Goal: Complete application form: Complete application form

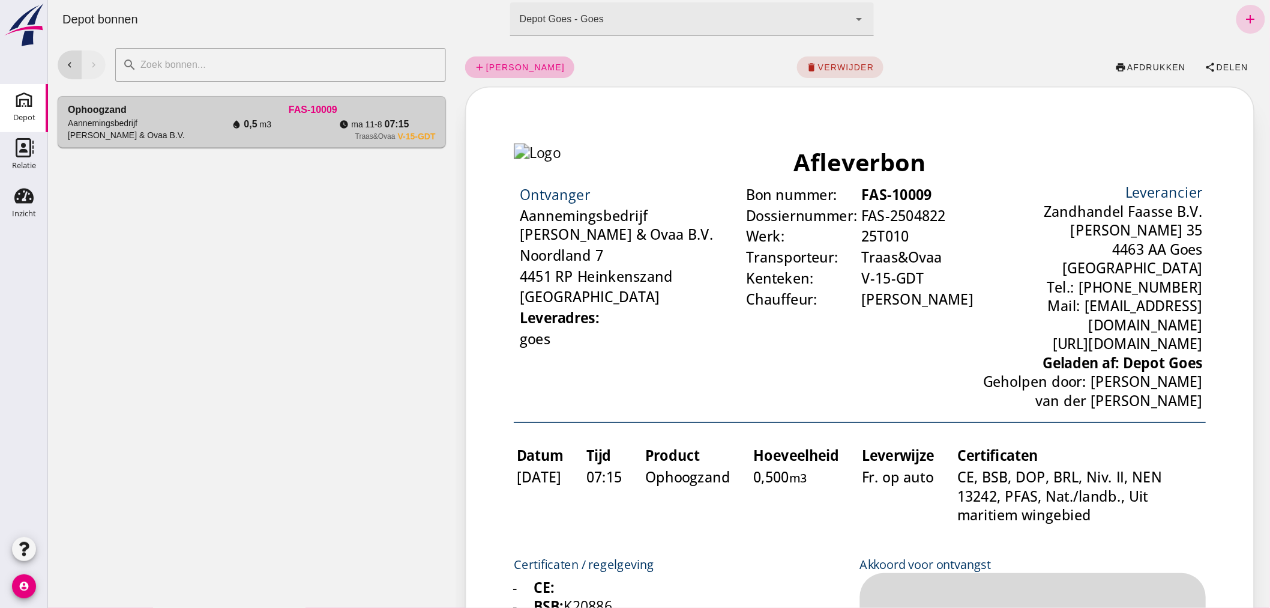
click at [1245, 18] on icon "add" at bounding box center [1250, 19] width 14 height 14
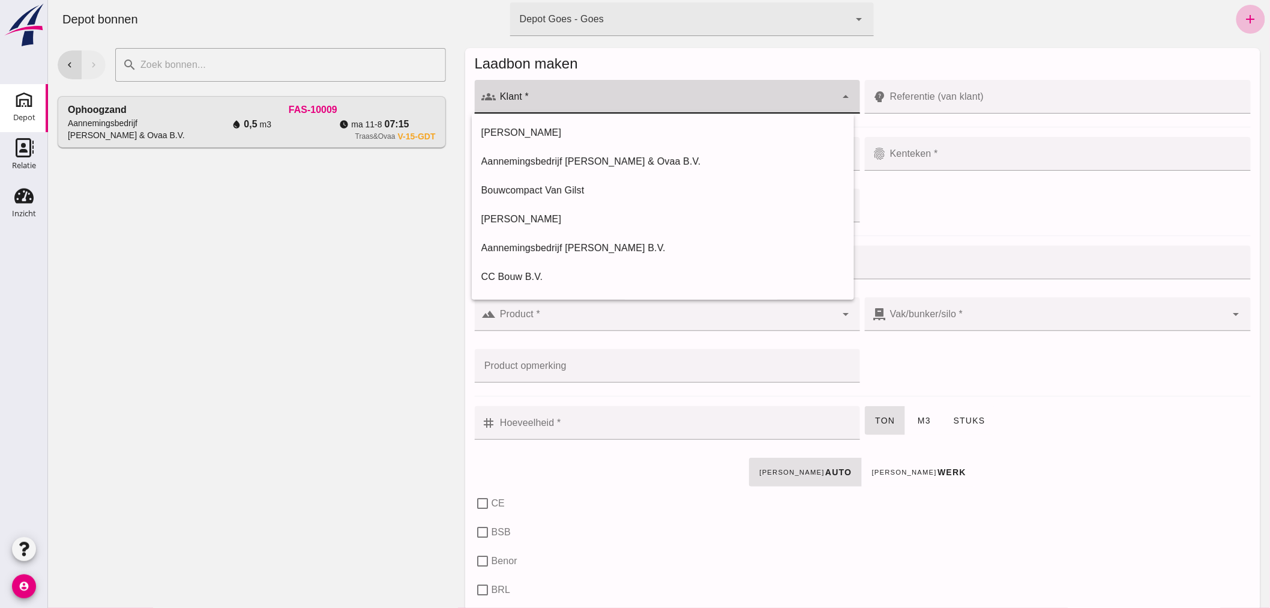
click div
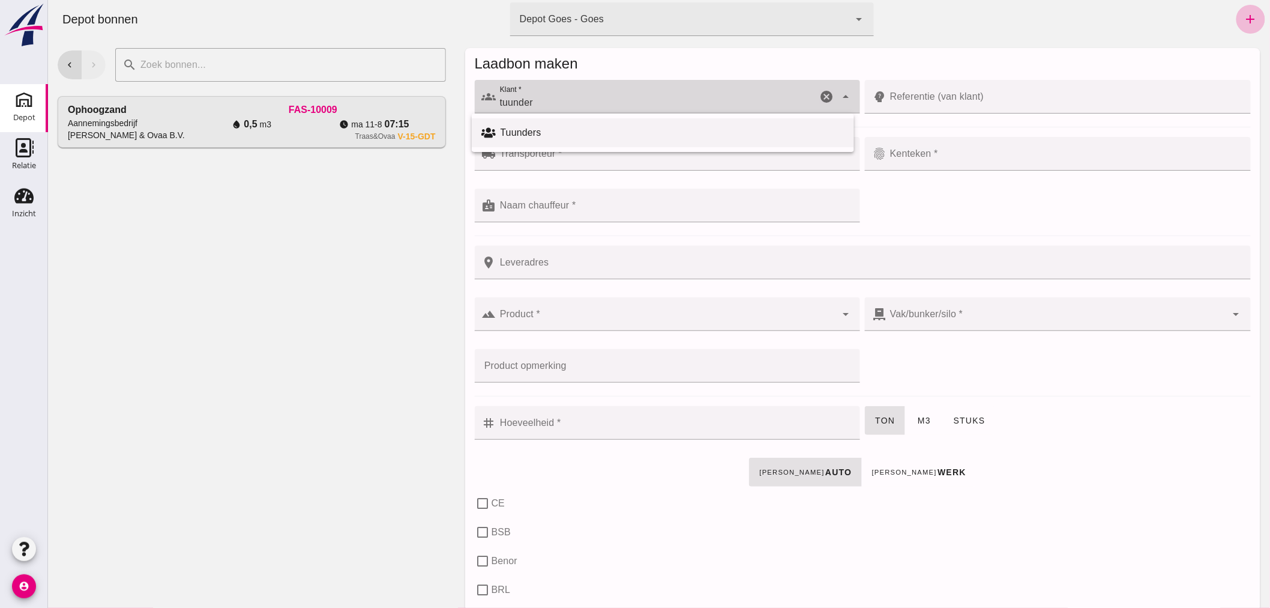
click at [523, 130] on div "Tuunders" at bounding box center [672, 132] width 344 height 14
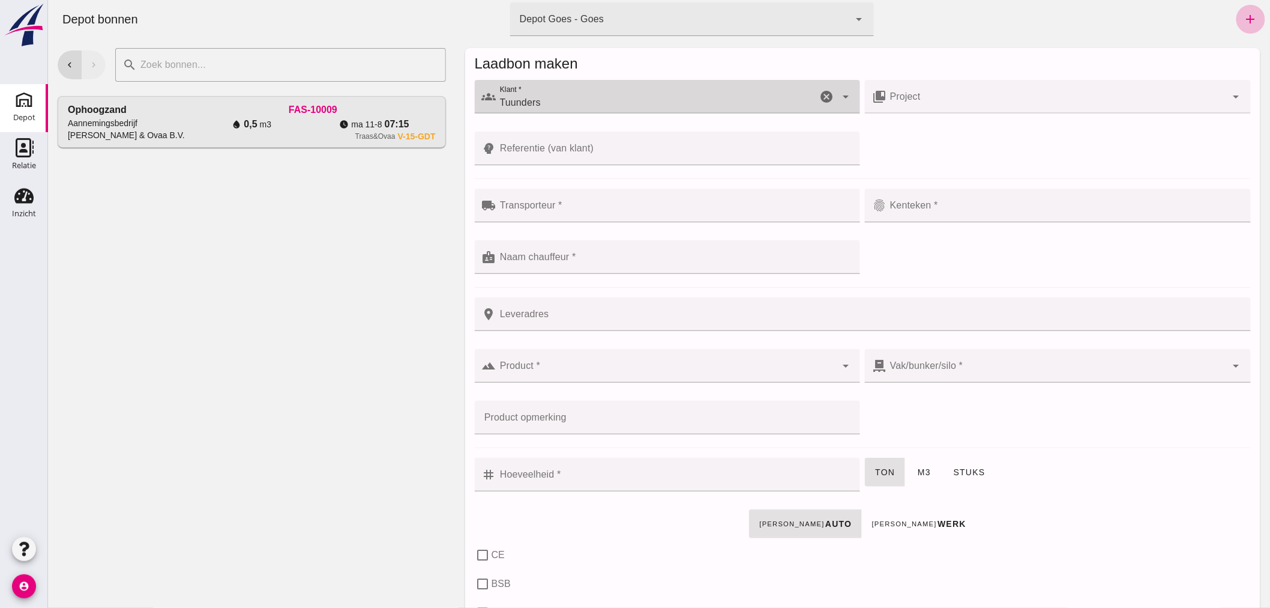
type input "Tuunders"
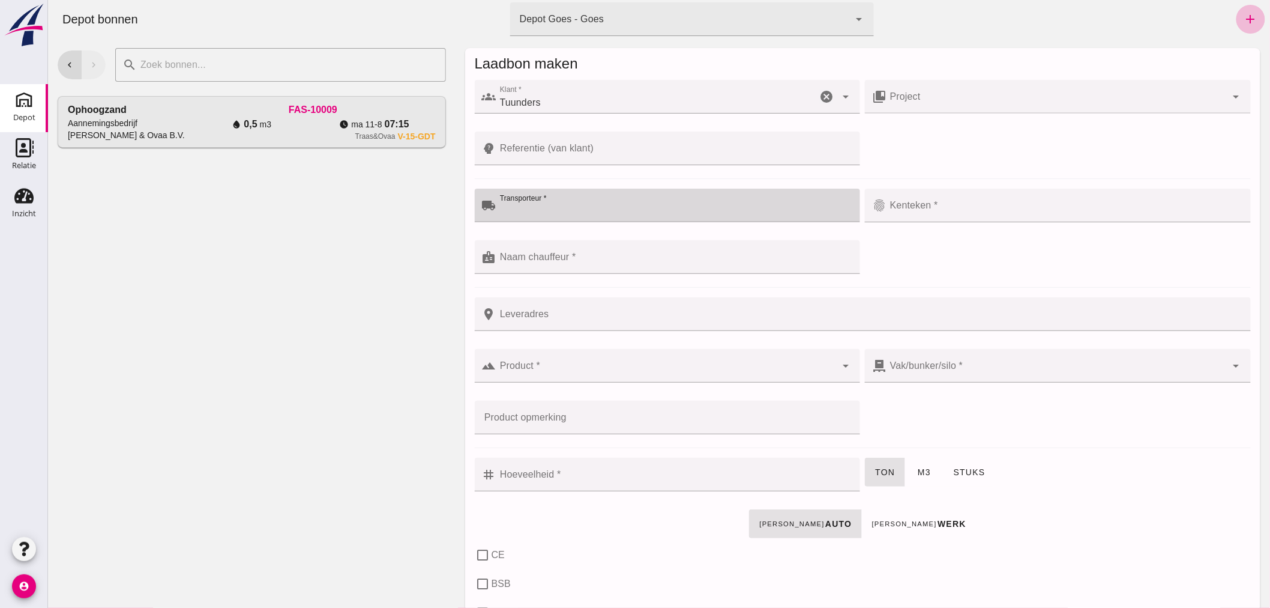
click input "Transporteur *"
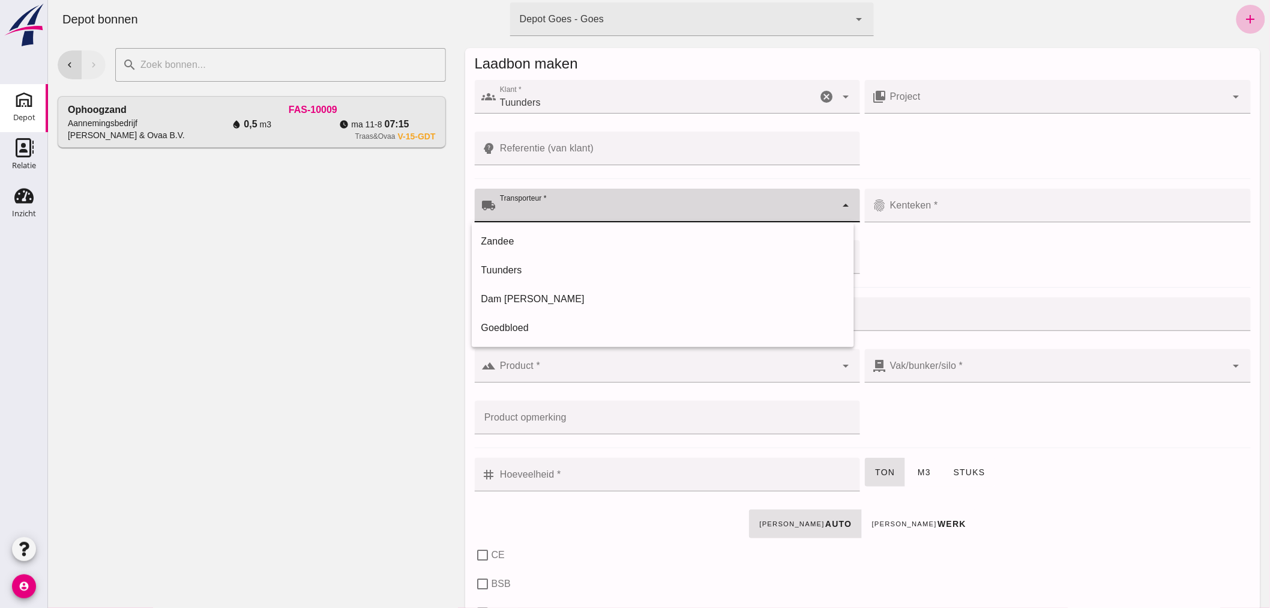
click div
click at [496, 267] on div "Tuunders" at bounding box center [662, 270] width 363 height 14
type input "Tuunders"
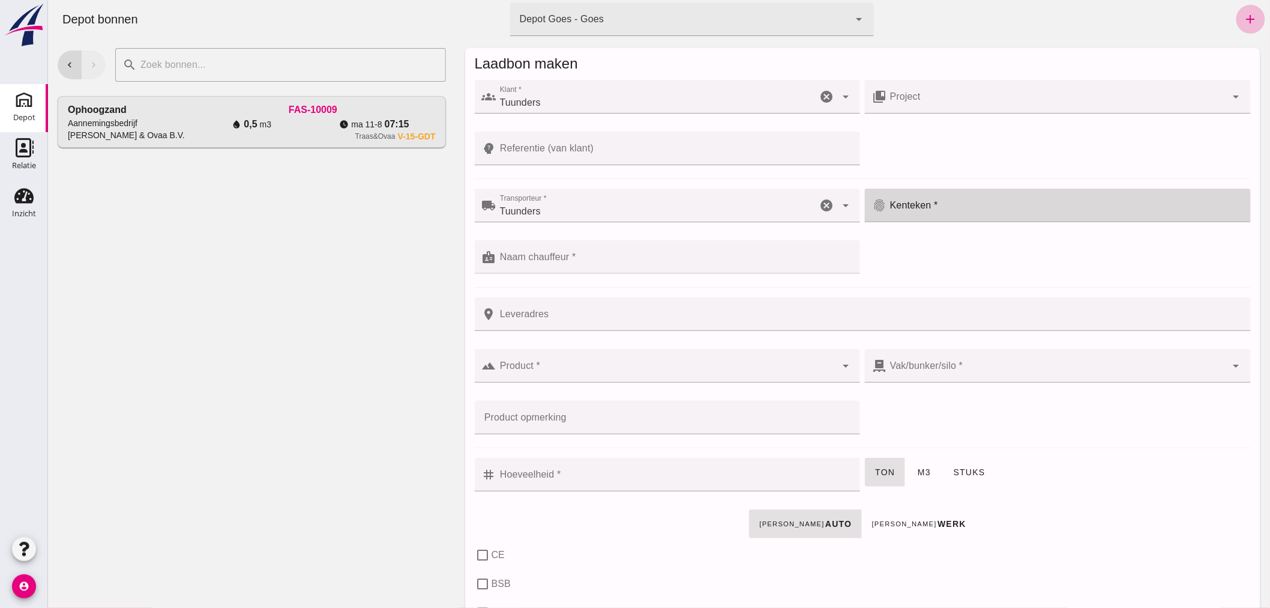
click div
click at [915, 293] on div "VHN-55-N" at bounding box center [1049, 299] width 363 height 14
type input "VHN-55-N"
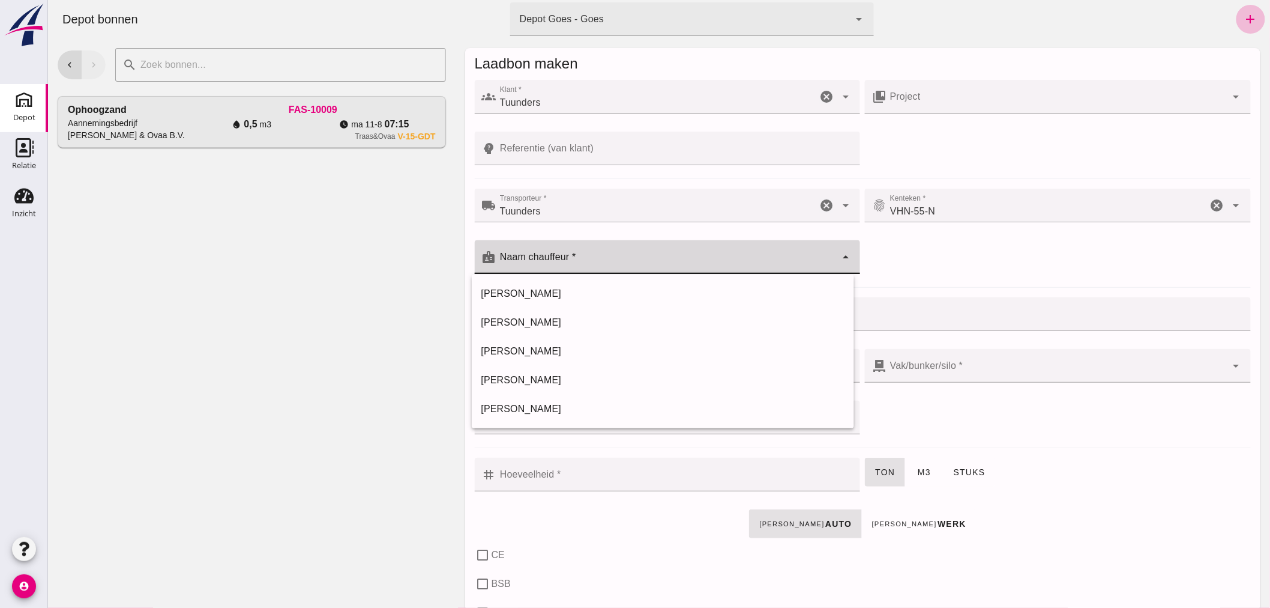
click div
click at [204, 405] on div "chevron_left chevron_right search cancel Ophoogzand Aannemingsbedrijf [PERSON_N…" at bounding box center [251, 322] width 408 height 569
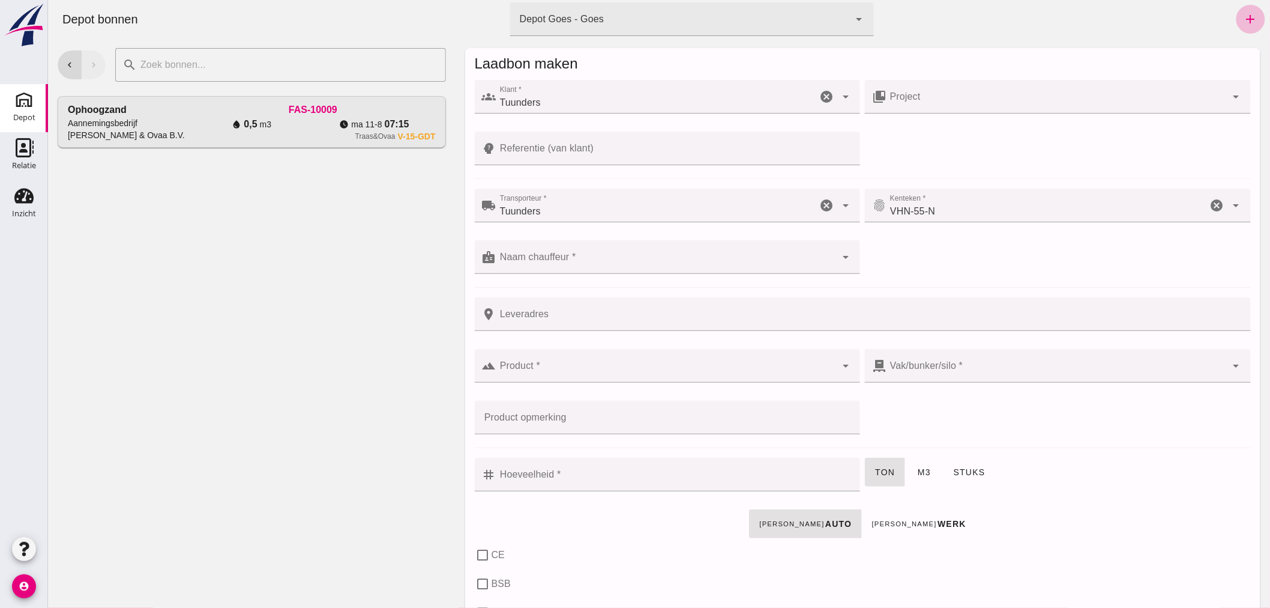
click div
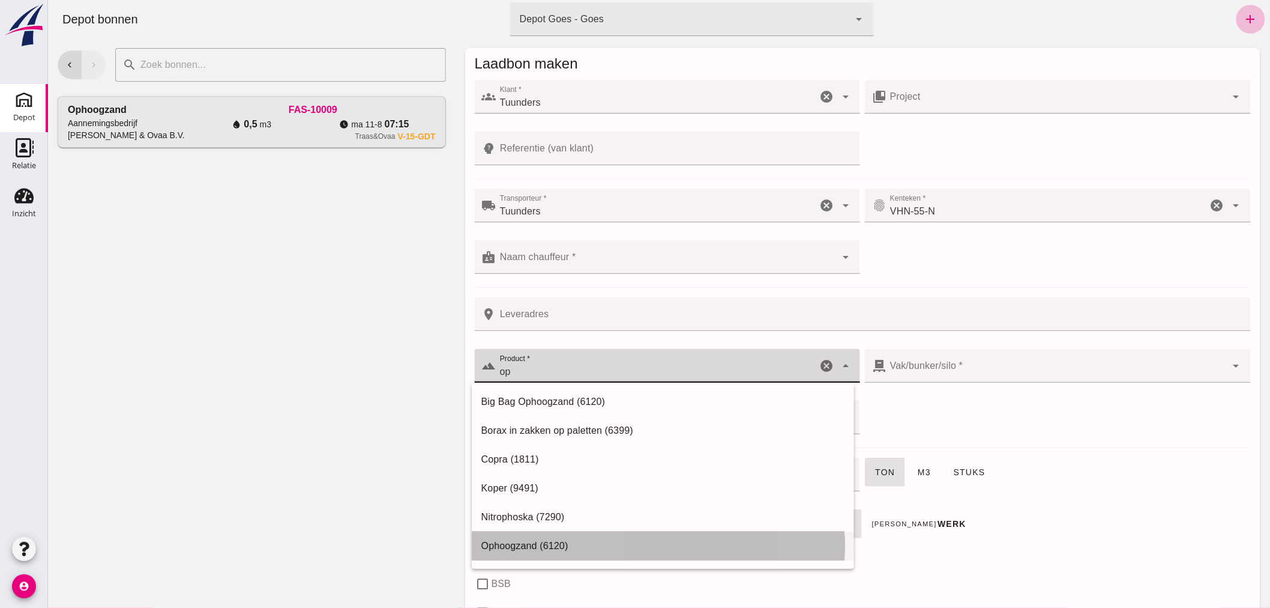
click at [525, 542] on div "Ophoogzand (6120)" at bounding box center [662, 546] width 363 height 14
type input "Ophoogzand (6120)"
type input "38"
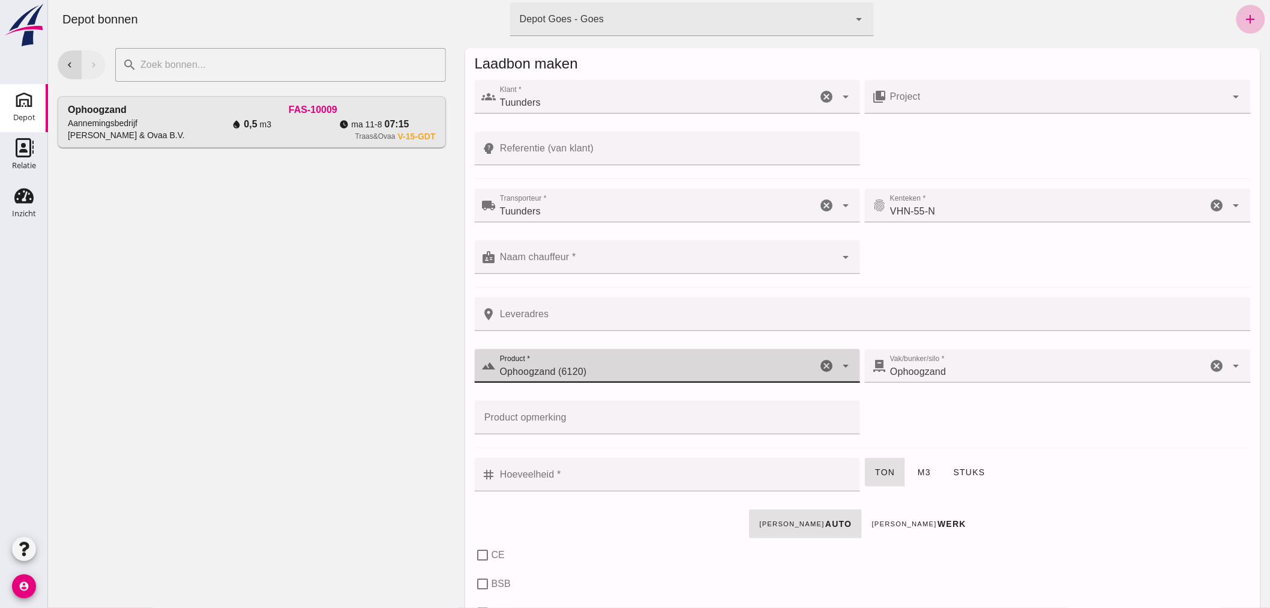
checkbox input "true"
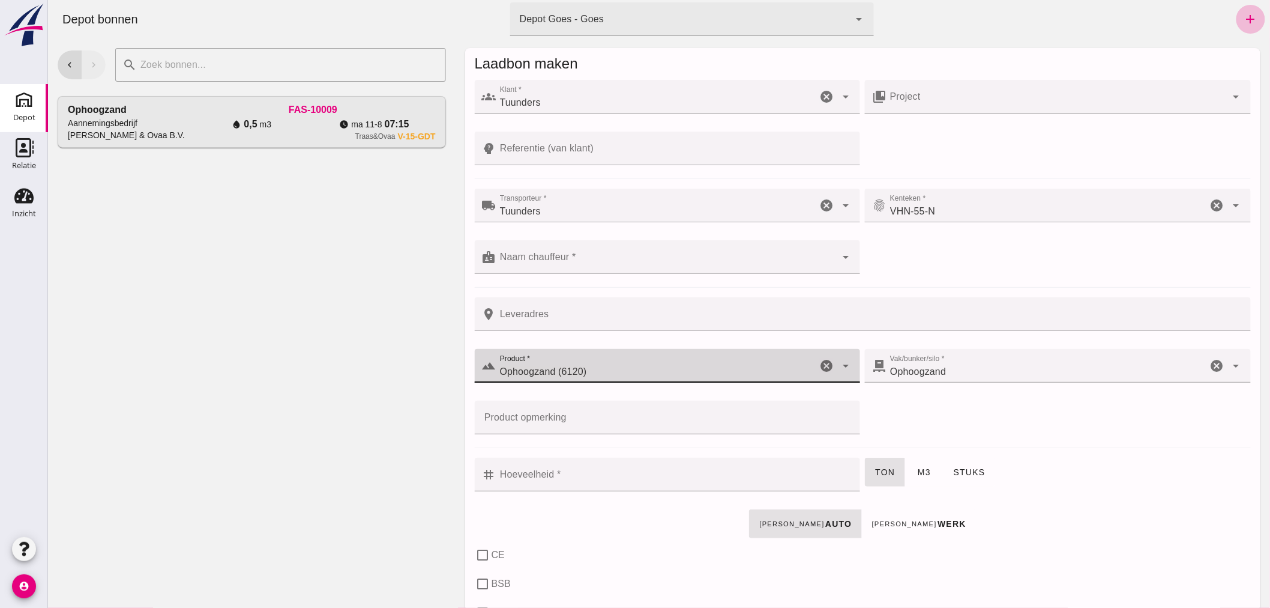
checkbox input "true"
type input "40"
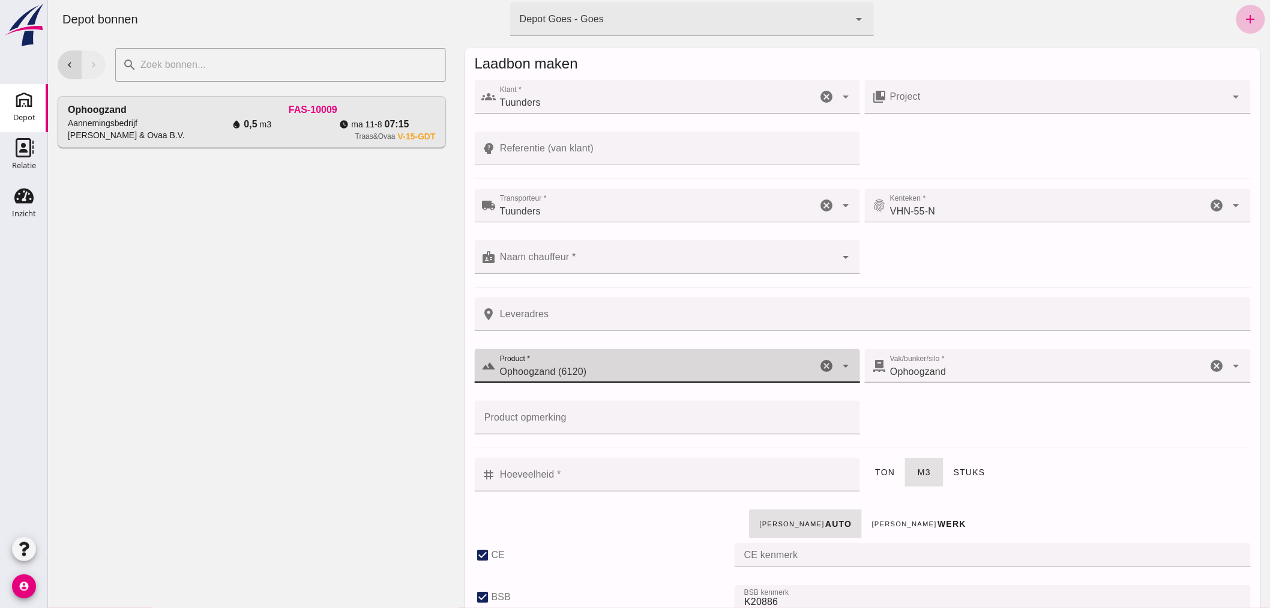
type input "Ophoogzand (6120)"
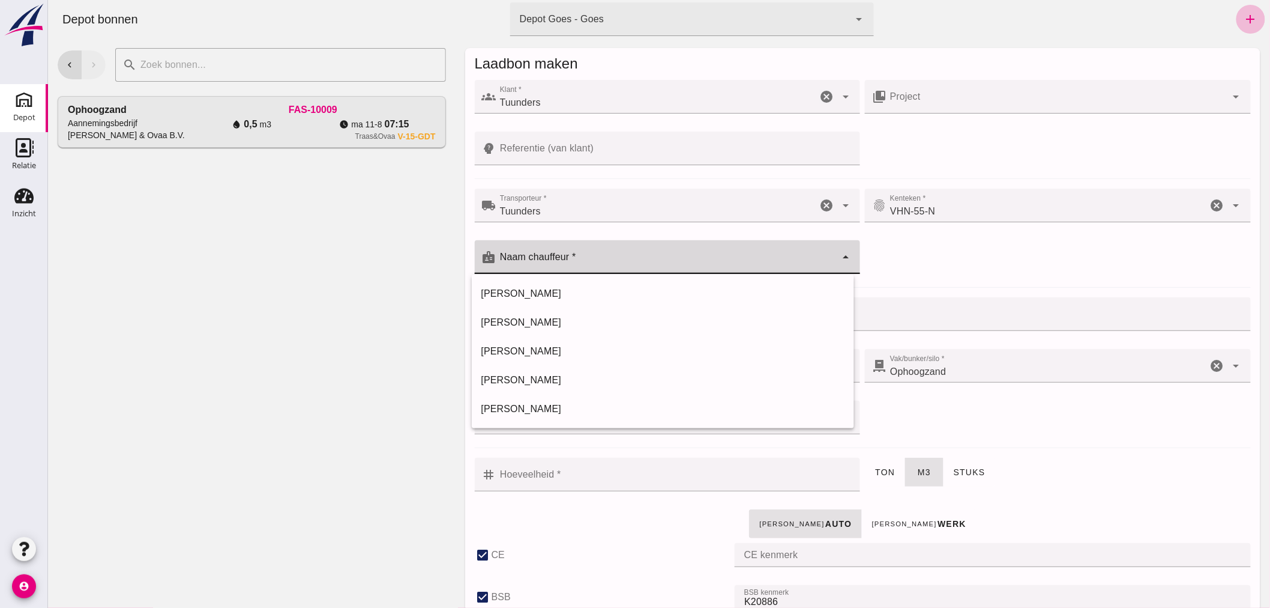
click input "Naam chauffeur *"
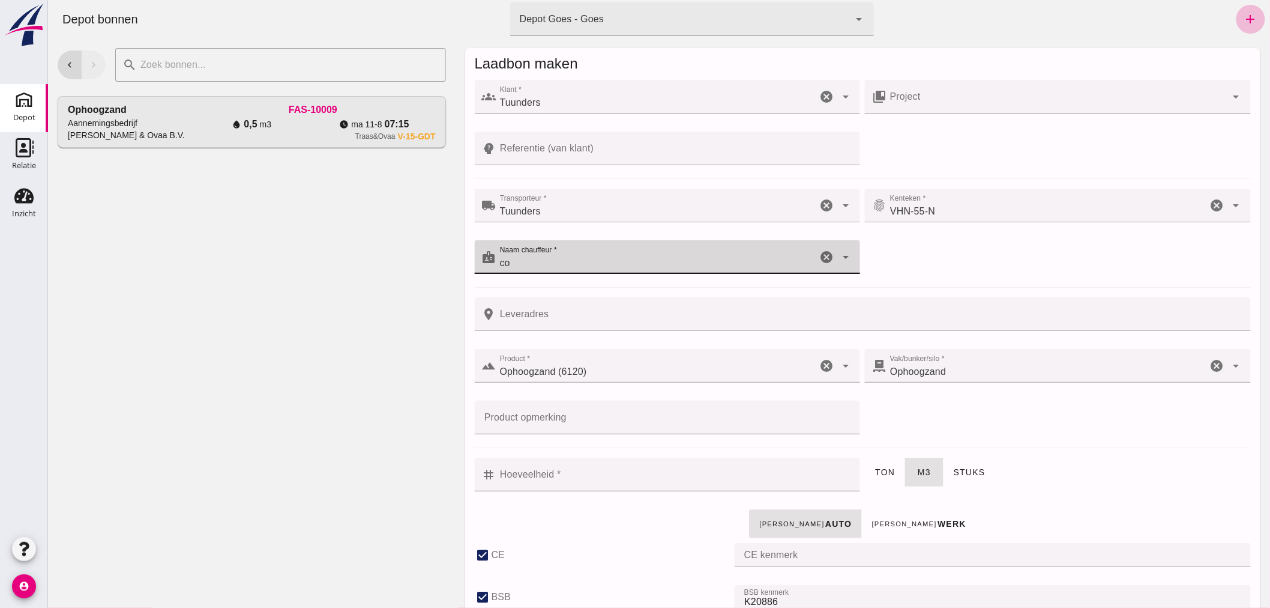
type input "co"
click at [364, 386] on div "chevron_left chevron_right search cancel Ophoogzand Aannemingsbedrijf [PERSON_N…" at bounding box center [251, 322] width 408 height 569
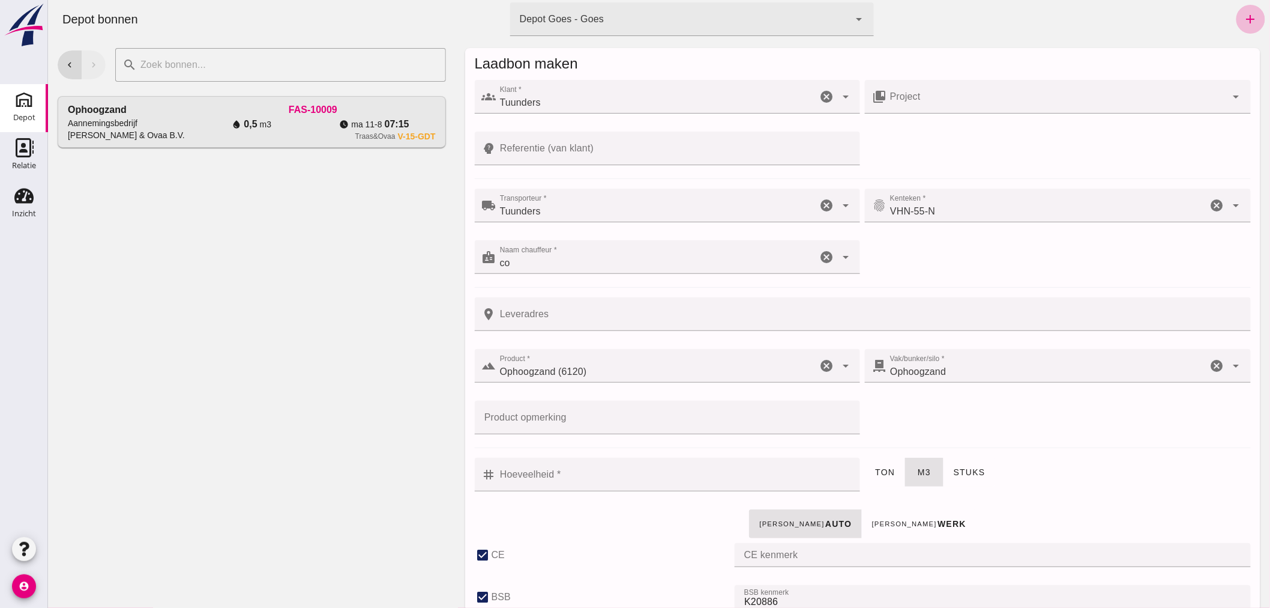
click input "Leveradres"
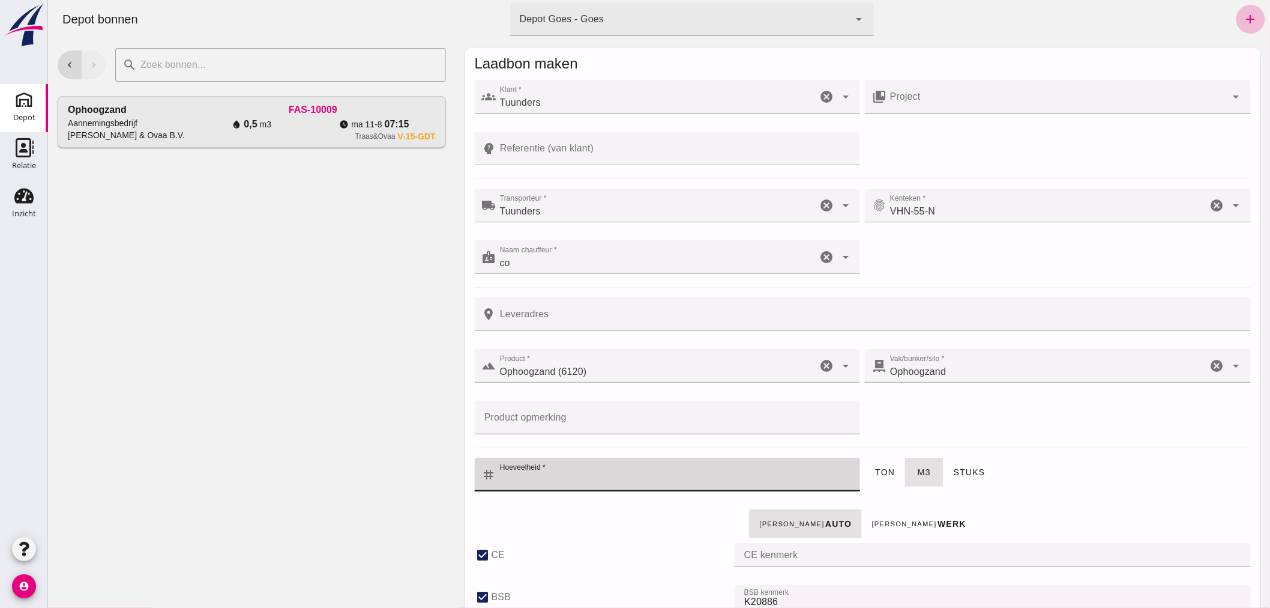
click input "Hoeveelheid *"
type input "1"
click at [574, 527] on div "[PERSON_NAME] auto [PERSON_NAME]" at bounding box center [862, 524] width 781 height 34
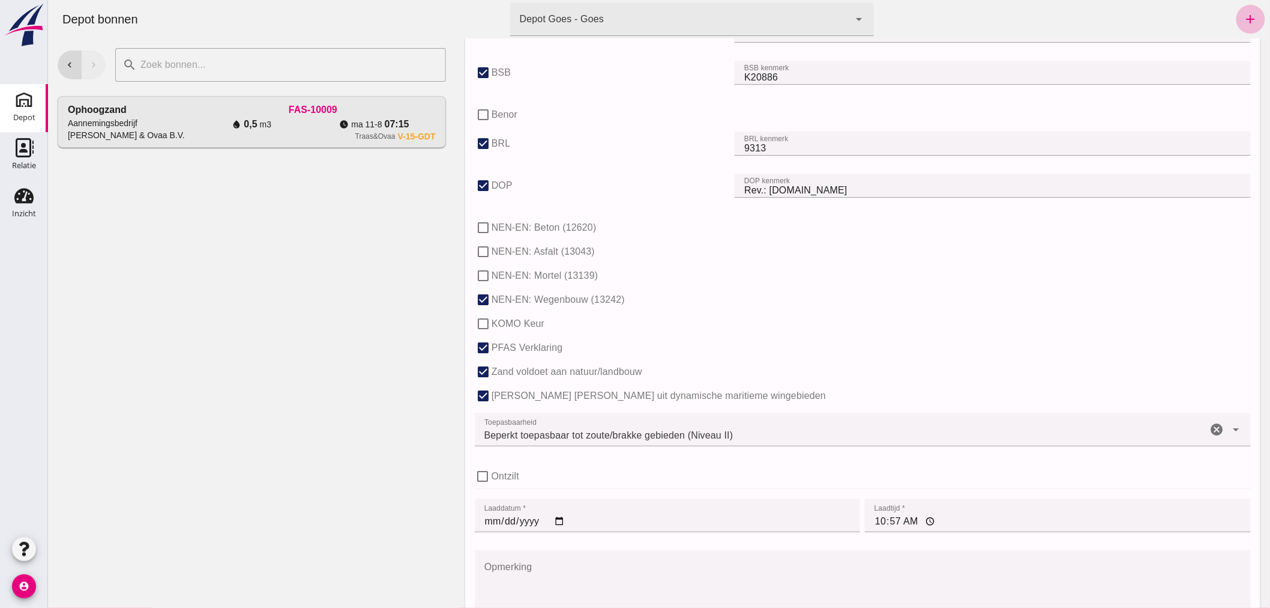
scroll to position [737, 0]
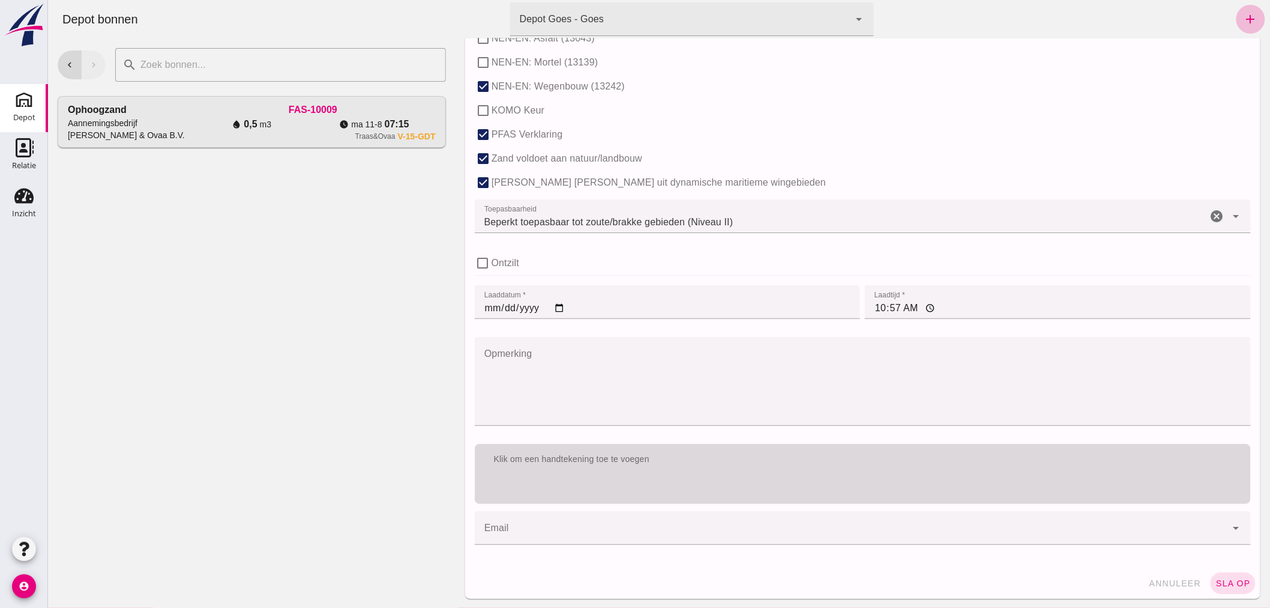
click div "Klik om een handtekening toe te voegen"
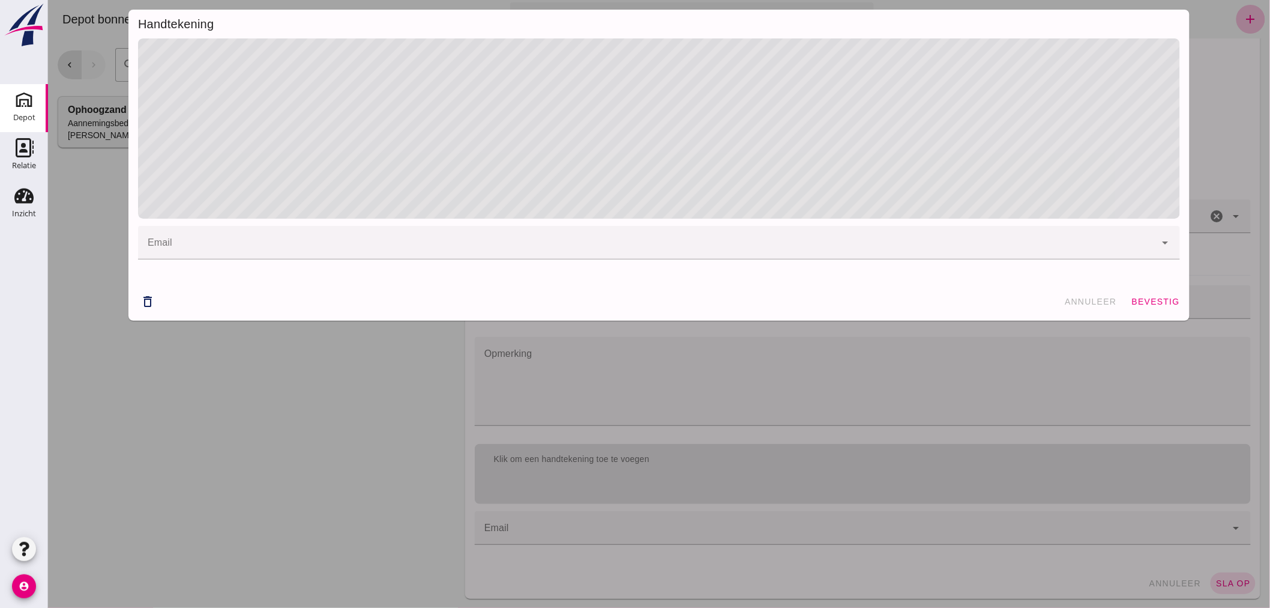
click div
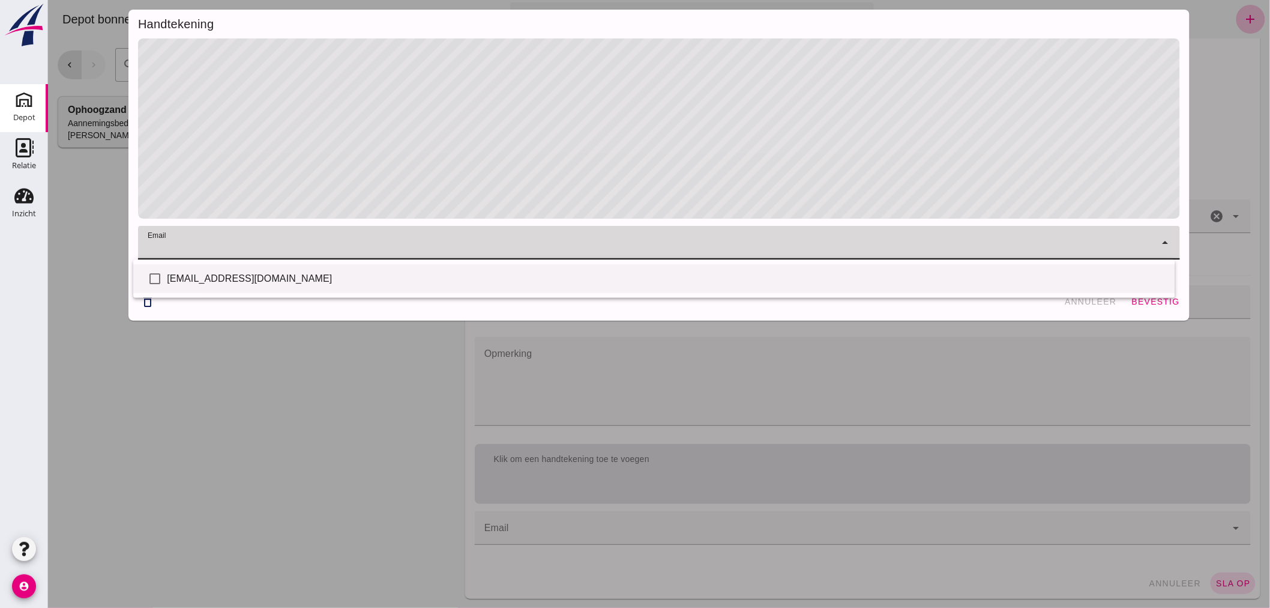
drag, startPoint x: 234, startPoint y: 273, endPoint x: 324, endPoint y: 287, distance: 91.2
click at [234, 273] on div "[EMAIL_ADDRESS][DOMAIN_NAME]" at bounding box center [665, 278] width 999 height 14
checkbox input "true"
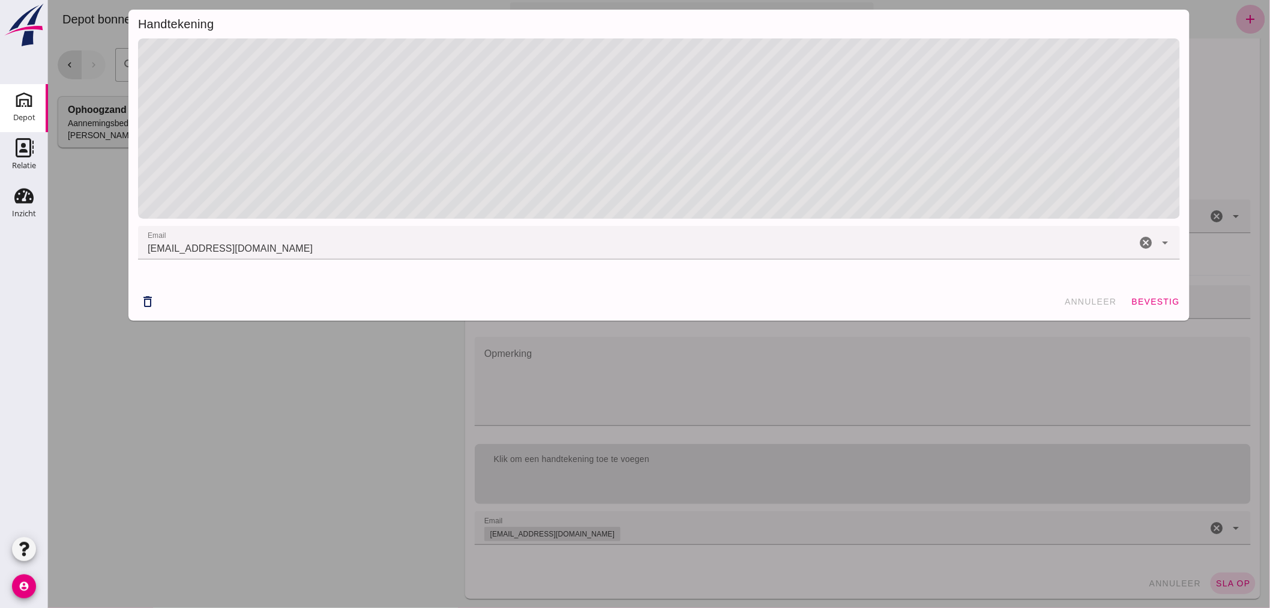
drag, startPoint x: 958, startPoint y: 355, endPoint x: 985, endPoint y: 346, distance: 29.0
click at [964, 354] on div "Handtekening email email [EMAIL_ADDRESS][DOMAIN_NAME] cancel arrow_drop_down de…" at bounding box center [658, 304] width 1222 height 608
click span "bevestig"
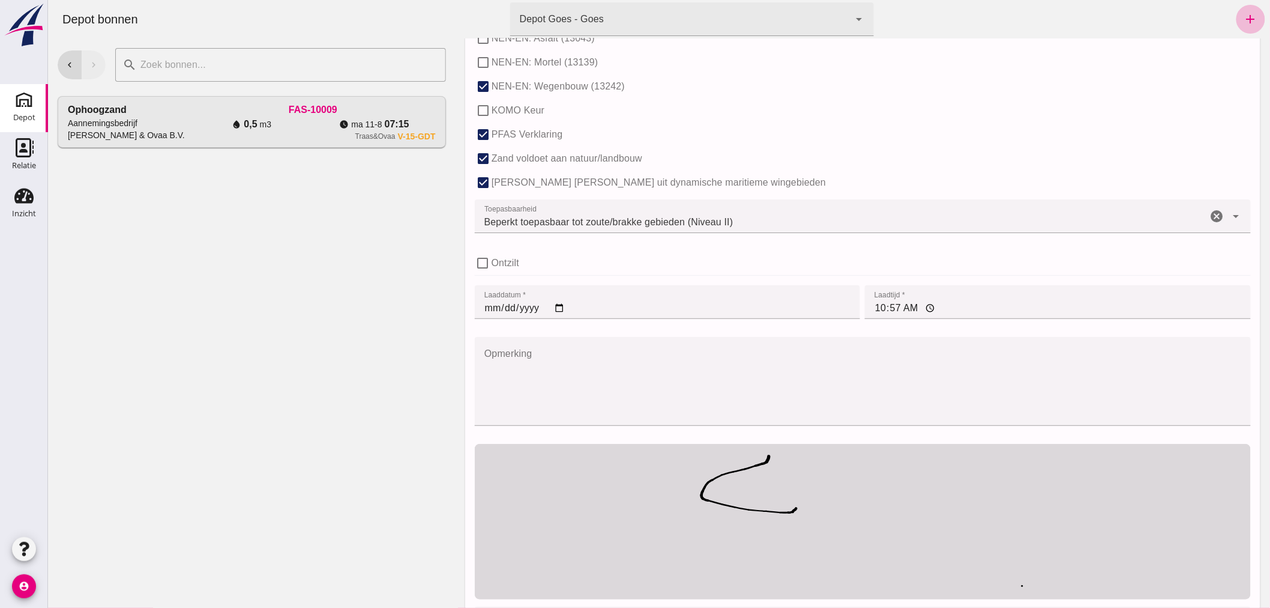
scroll to position [833, 0]
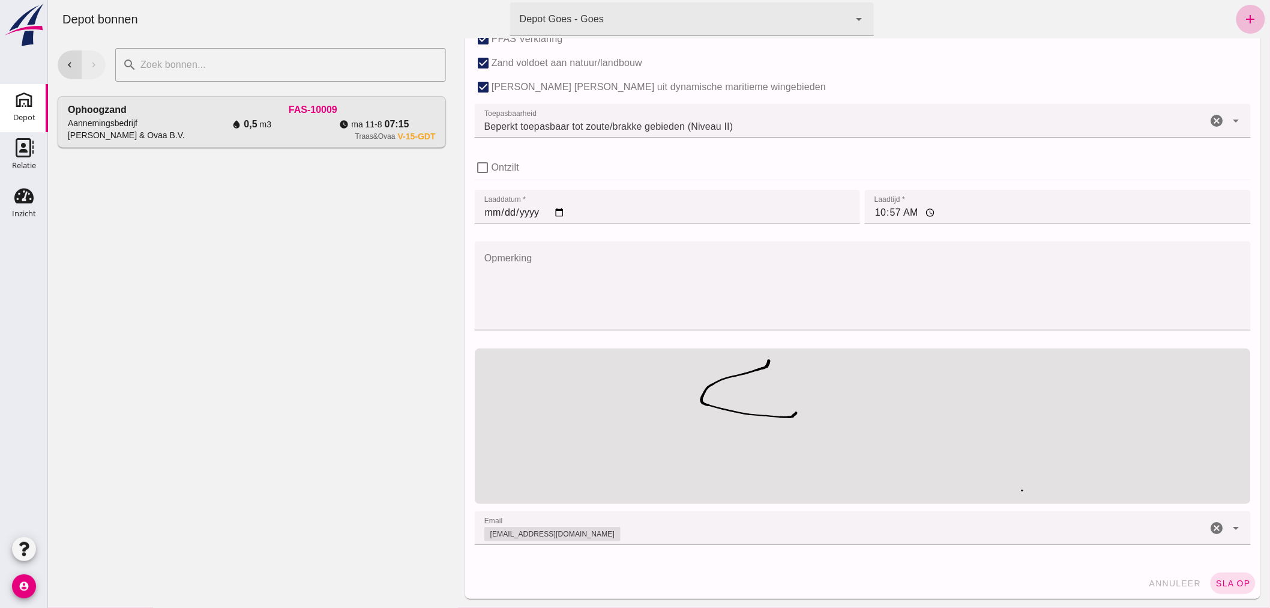
click span "sla op"
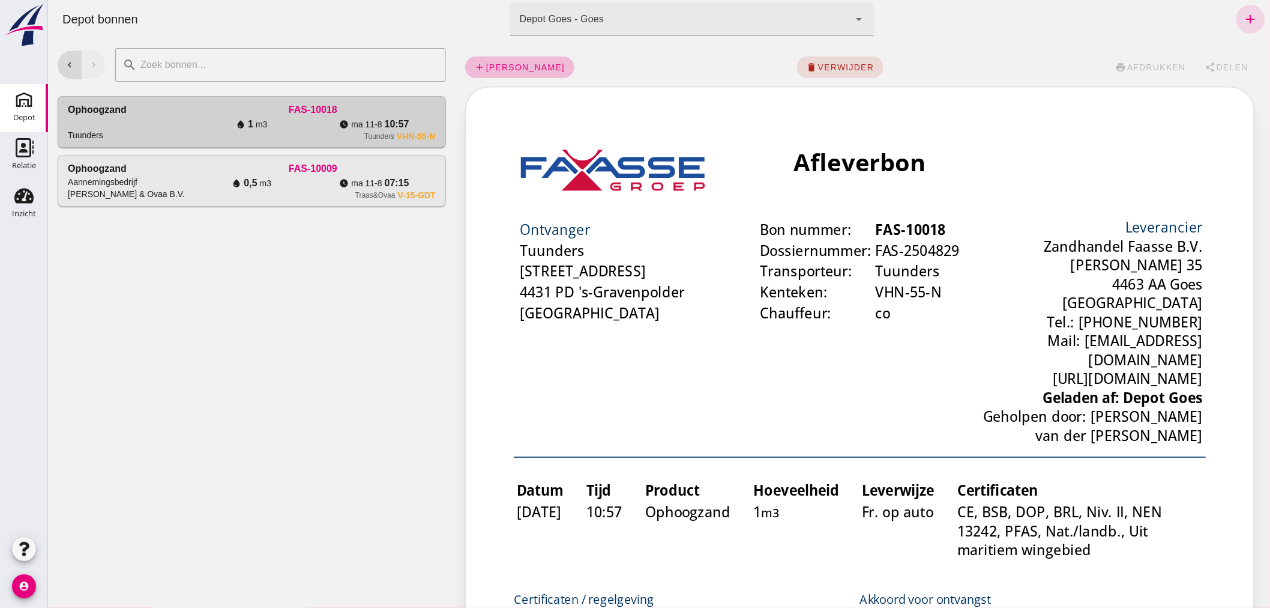
scroll to position [0, 0]
click at [1243, 24] on icon "add" at bounding box center [1250, 19] width 14 height 14
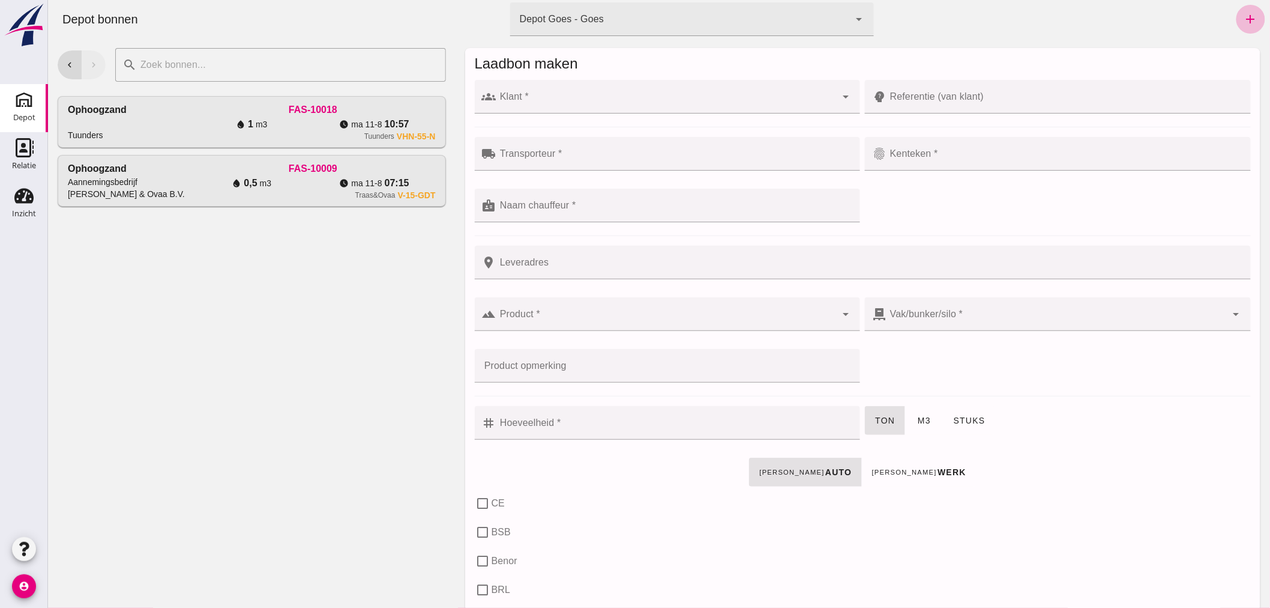
click input "Klant *"
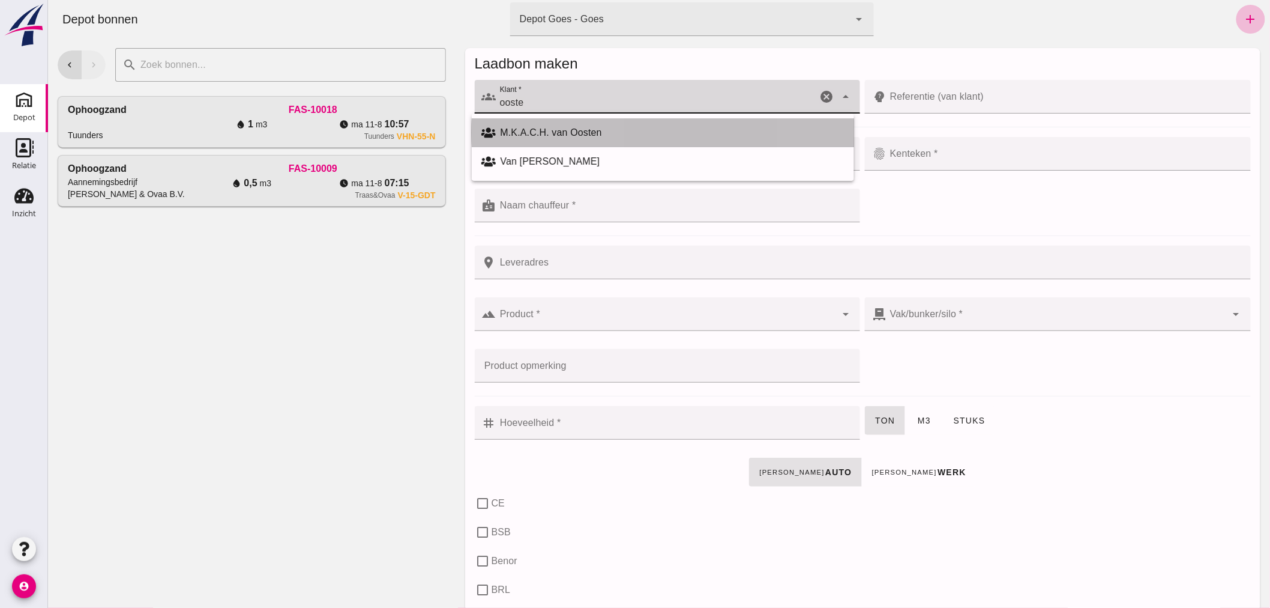
click at [599, 128] on div "M.K.A.C.H. van Oosten" at bounding box center [672, 132] width 344 height 14
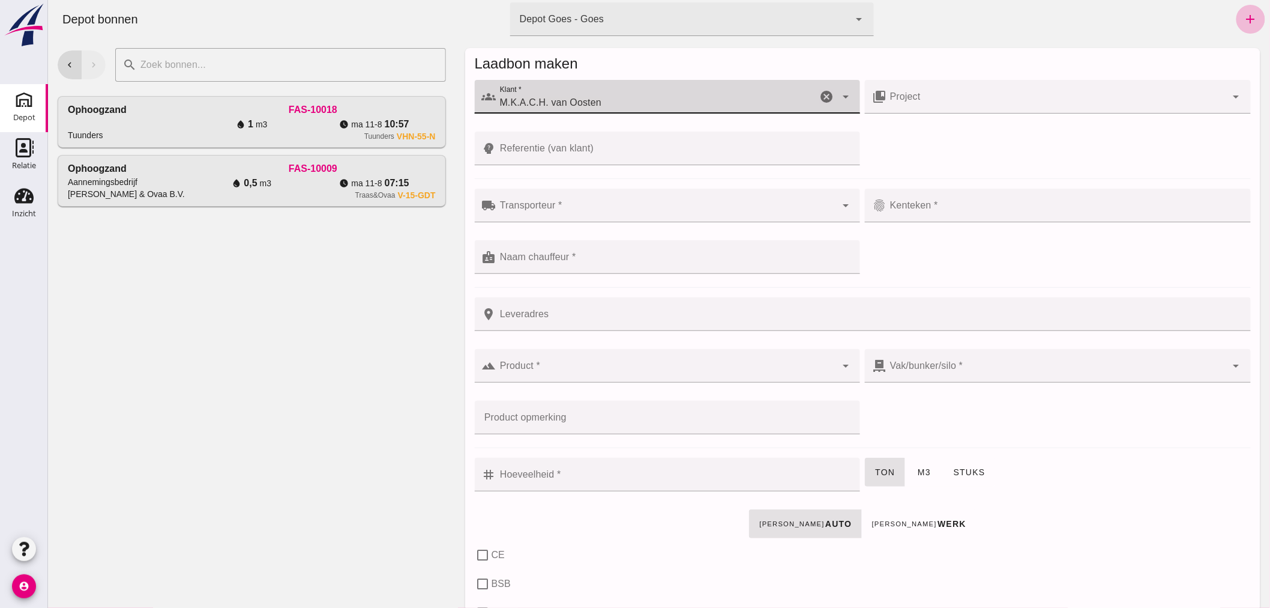
type input "M.K.A.C.H. van Oosten"
click div
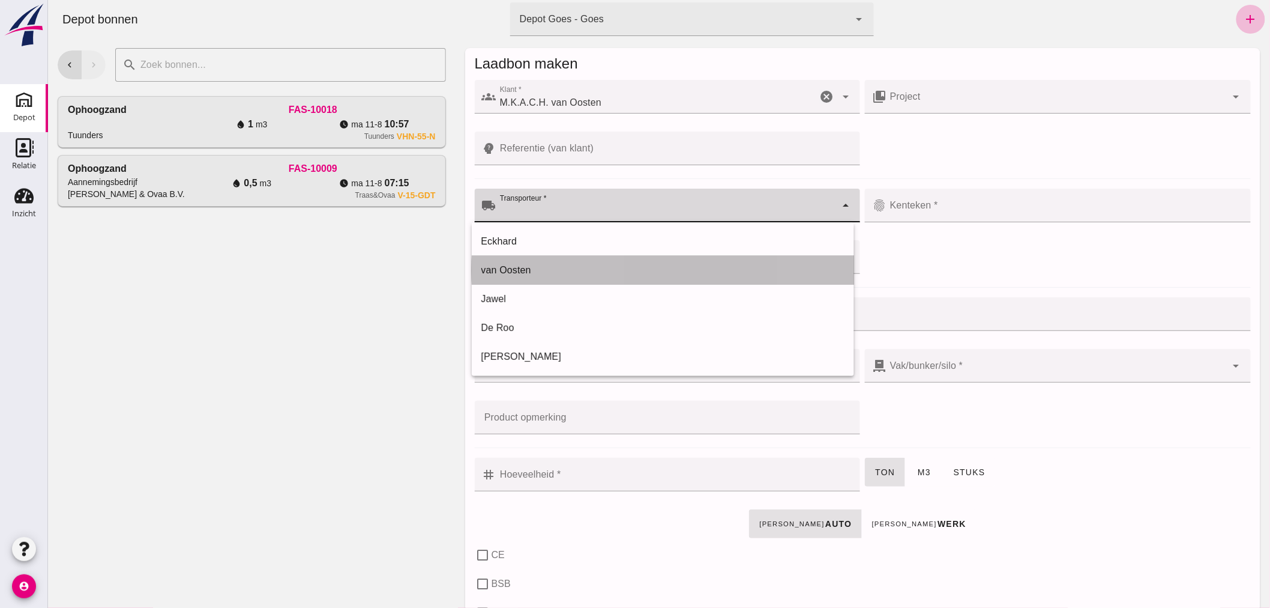
click at [508, 270] on div "van Oosten" at bounding box center [662, 270] width 363 height 14
type input "van Oosten"
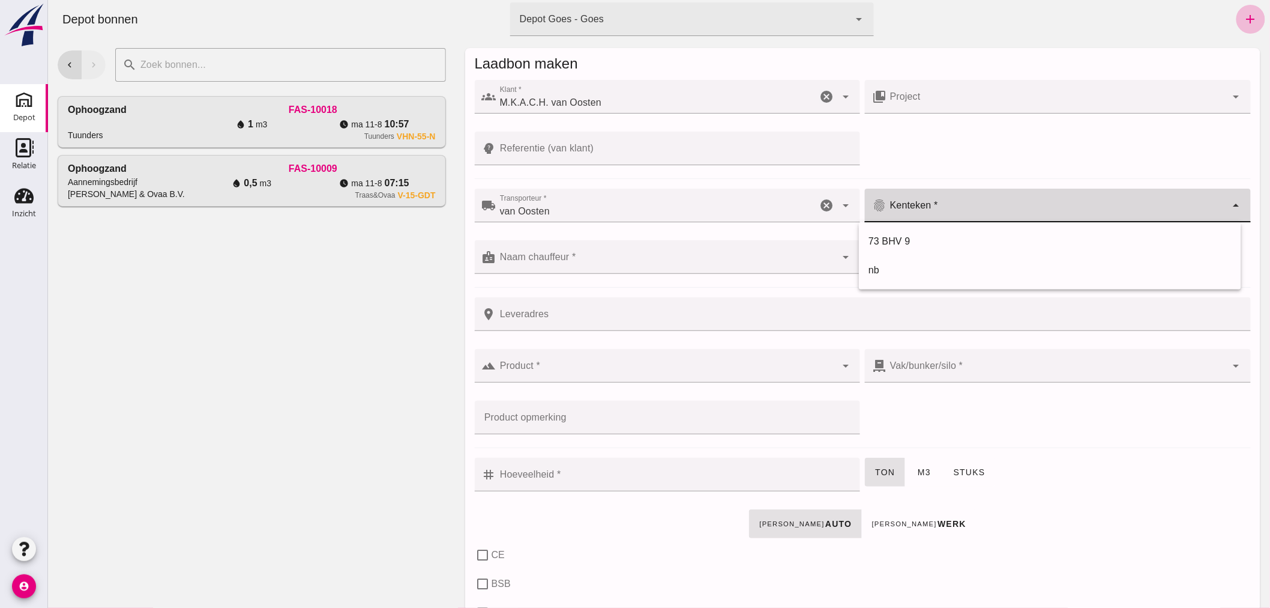
drag, startPoint x: 898, startPoint y: 210, endPoint x: 884, endPoint y: 222, distance: 17.8
click input "Kenteken *"
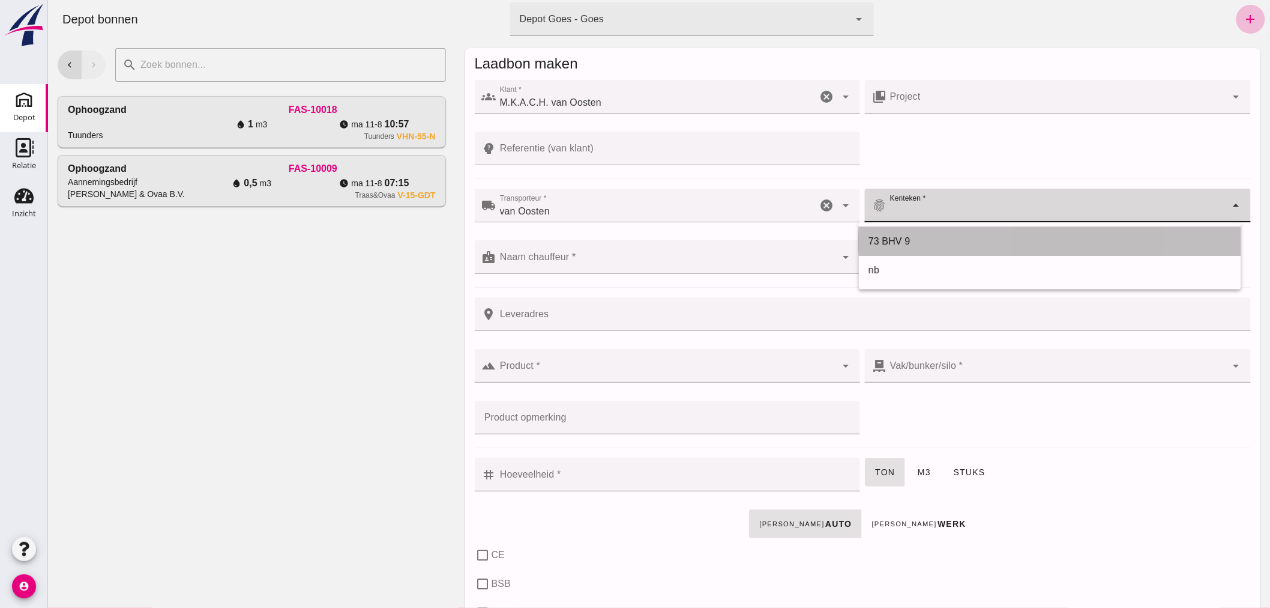
click at [887, 238] on div "73 BHV 9" at bounding box center [1049, 241] width 363 height 14
type input "73 BHV 9"
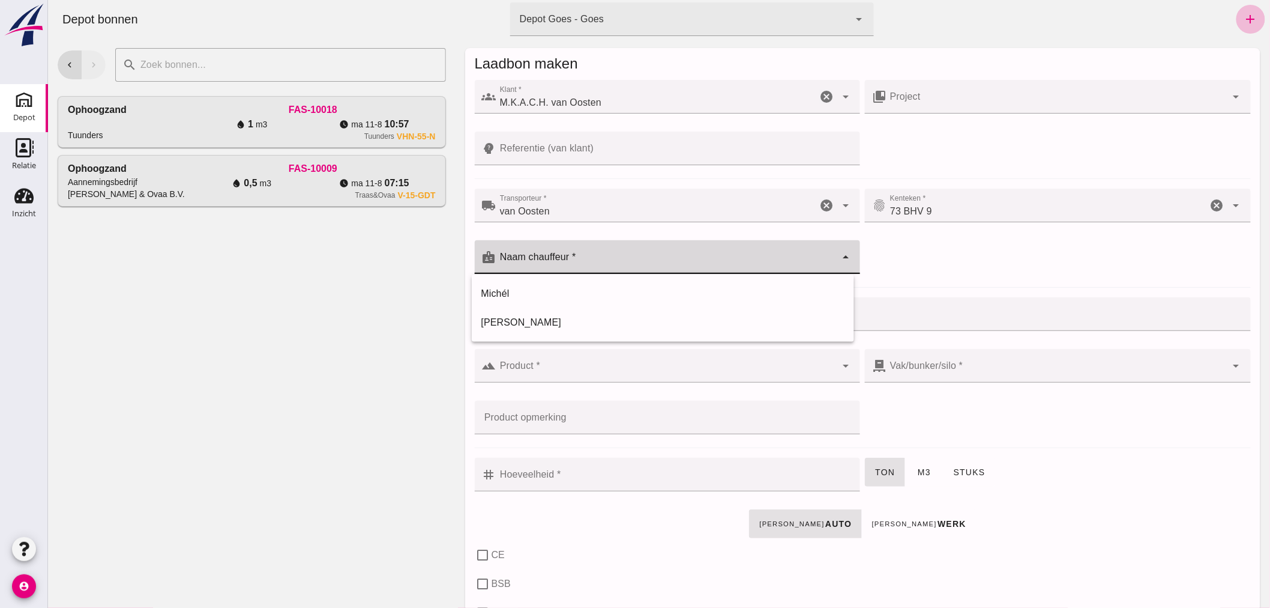
drag, startPoint x: 572, startPoint y: 258, endPoint x: 527, endPoint y: 272, distance: 47.1
click input "Naam chauffeur *"
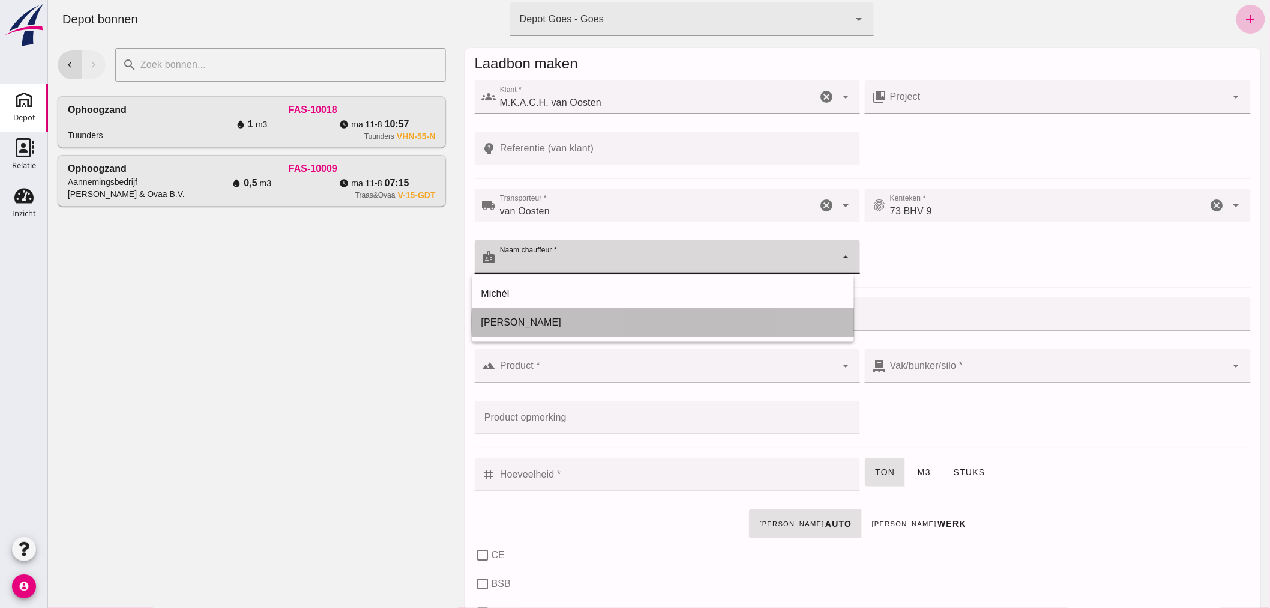
click at [501, 317] on div "[PERSON_NAME]" at bounding box center [662, 322] width 363 height 14
type input "[PERSON_NAME]"
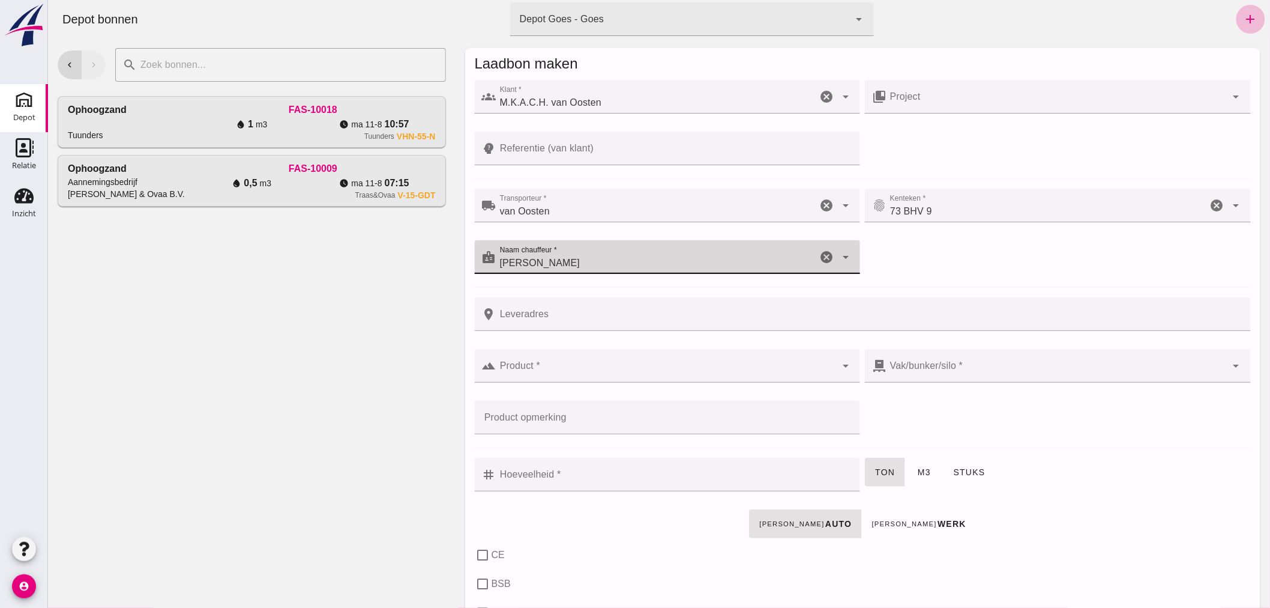
click input "Leveradres"
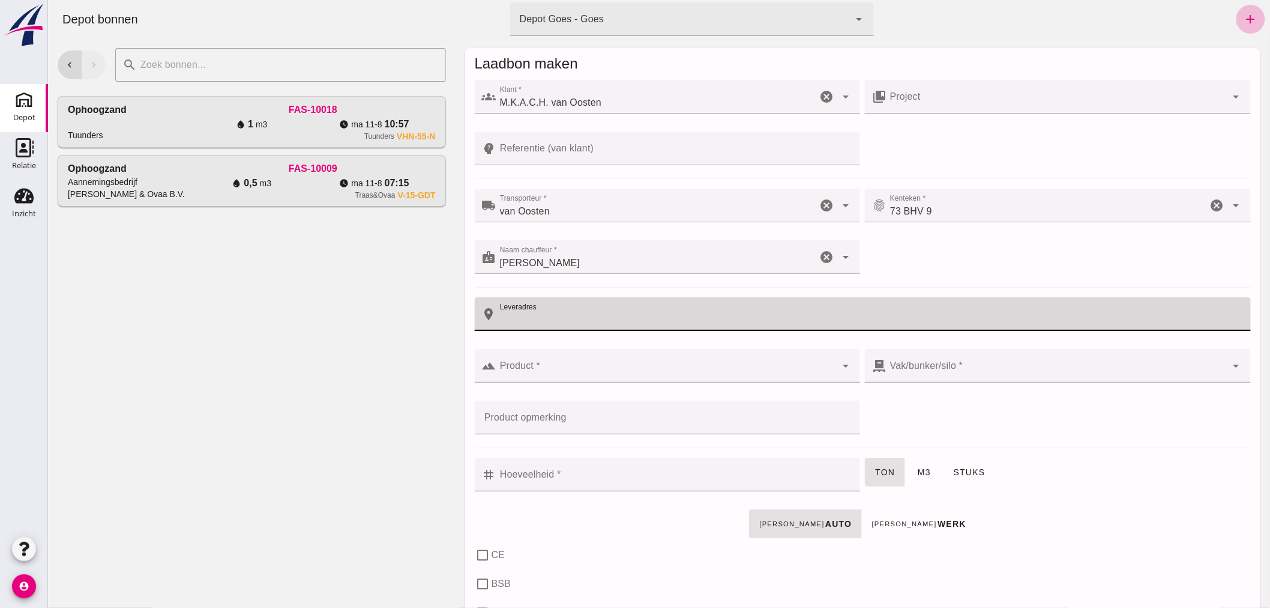
click input "Referentie (van klant)"
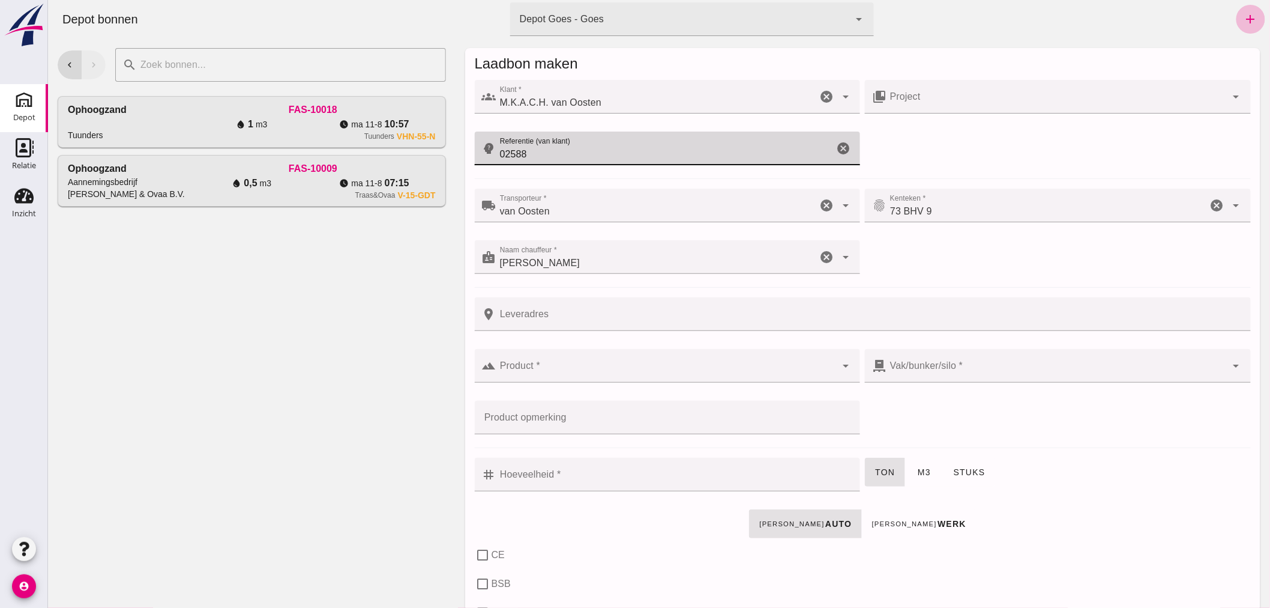
type input "02588"
click div
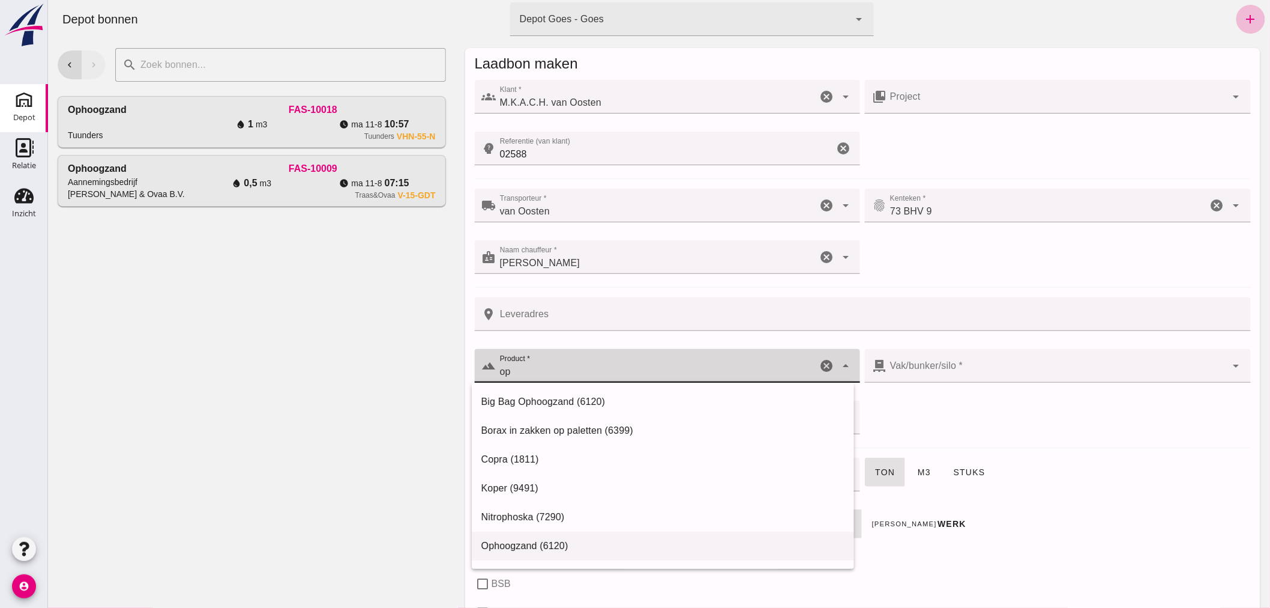
click at [543, 543] on div "Ophoogzand (6120)" at bounding box center [662, 546] width 363 height 14
type input "Ophoogzand (6120)"
type input "38"
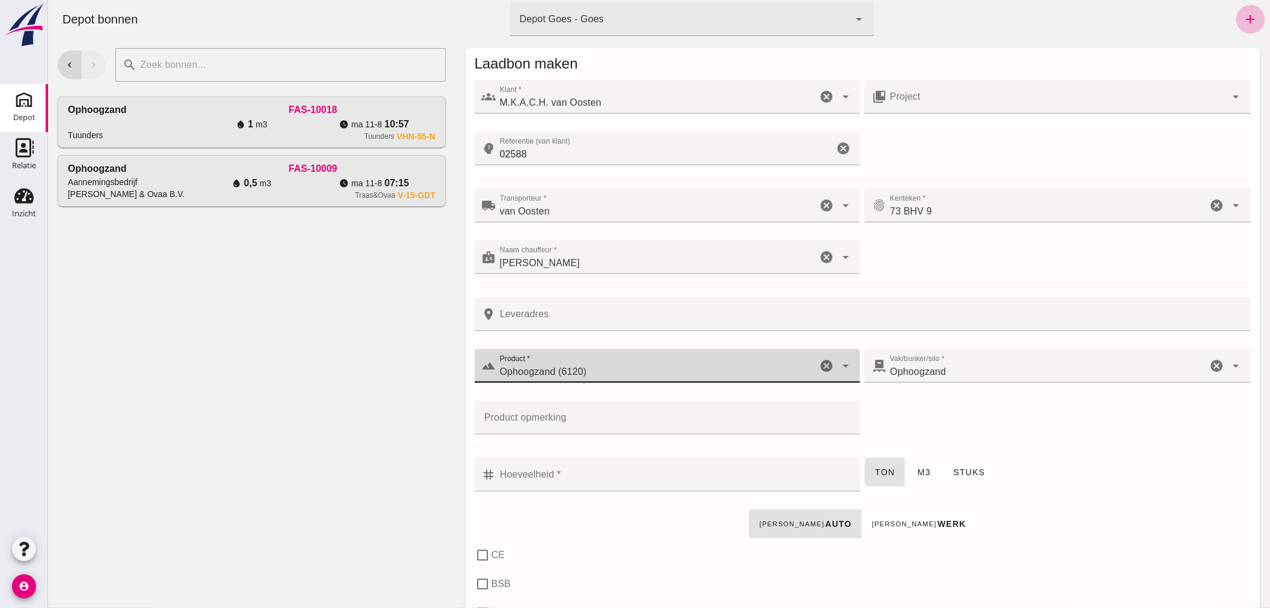
type input "Ophoogzand (6120)"
click input "Hoeveelheid *"
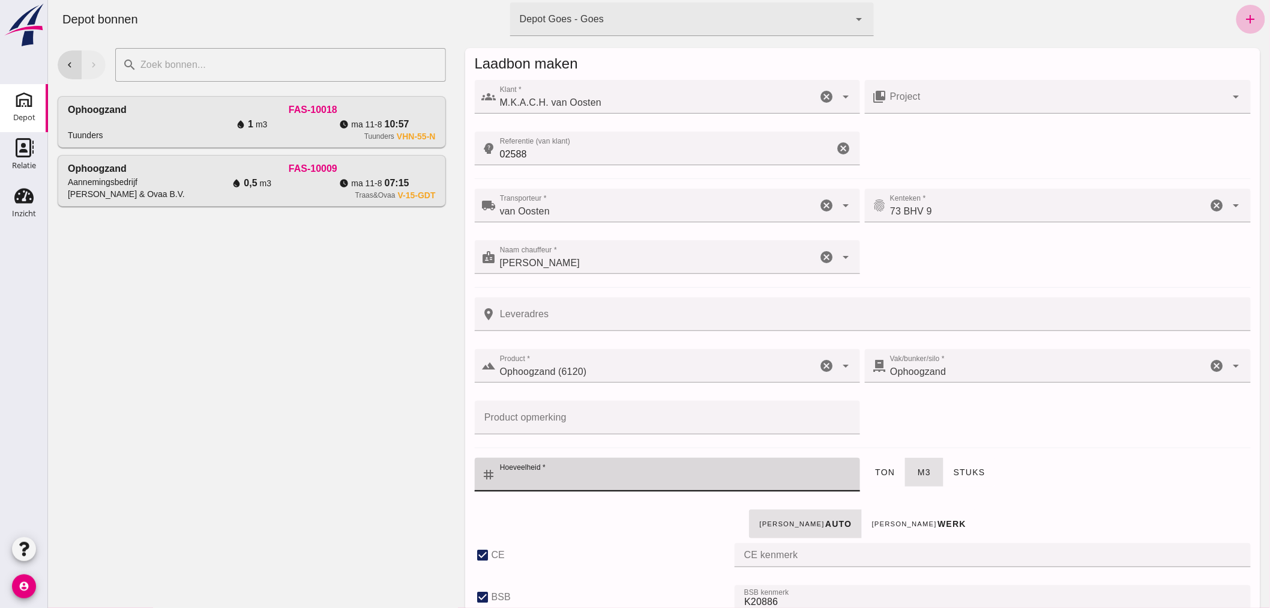
checkbox input "true"
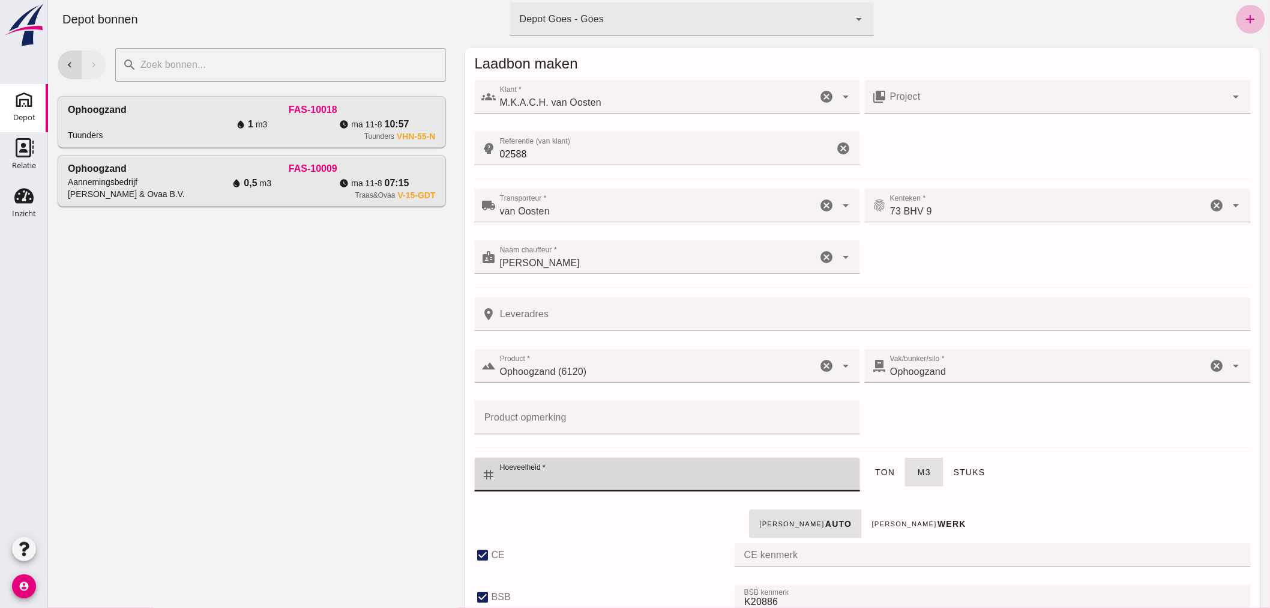
checkbox input "true"
type input "40"
type input "4"
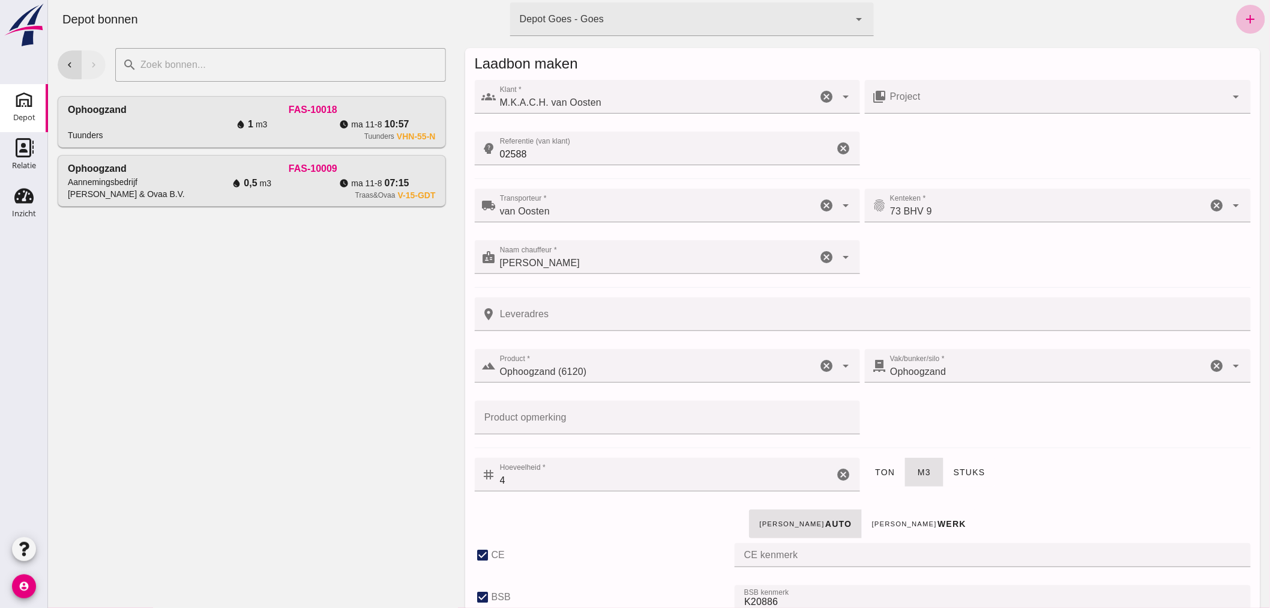
click at [628, 532] on div "[PERSON_NAME] auto [PERSON_NAME]" at bounding box center [862, 524] width 781 height 34
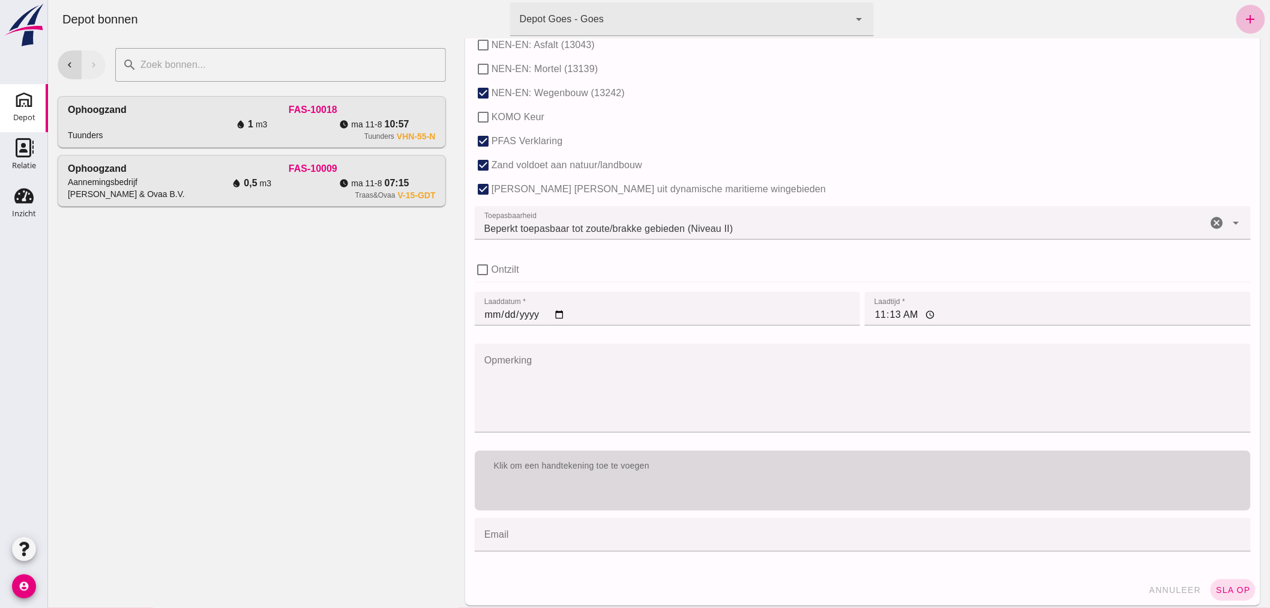
scroll to position [737, 0]
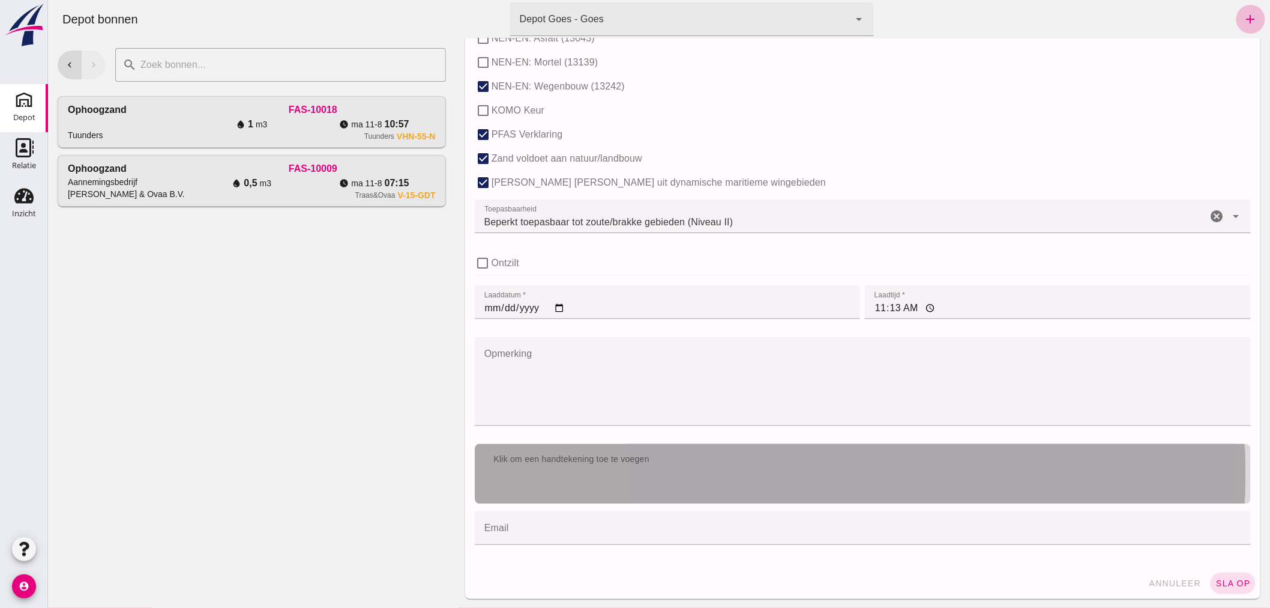
click at [653, 471] on div "Klik om een handtekening toe te voegen" at bounding box center [862, 474] width 776 height 60
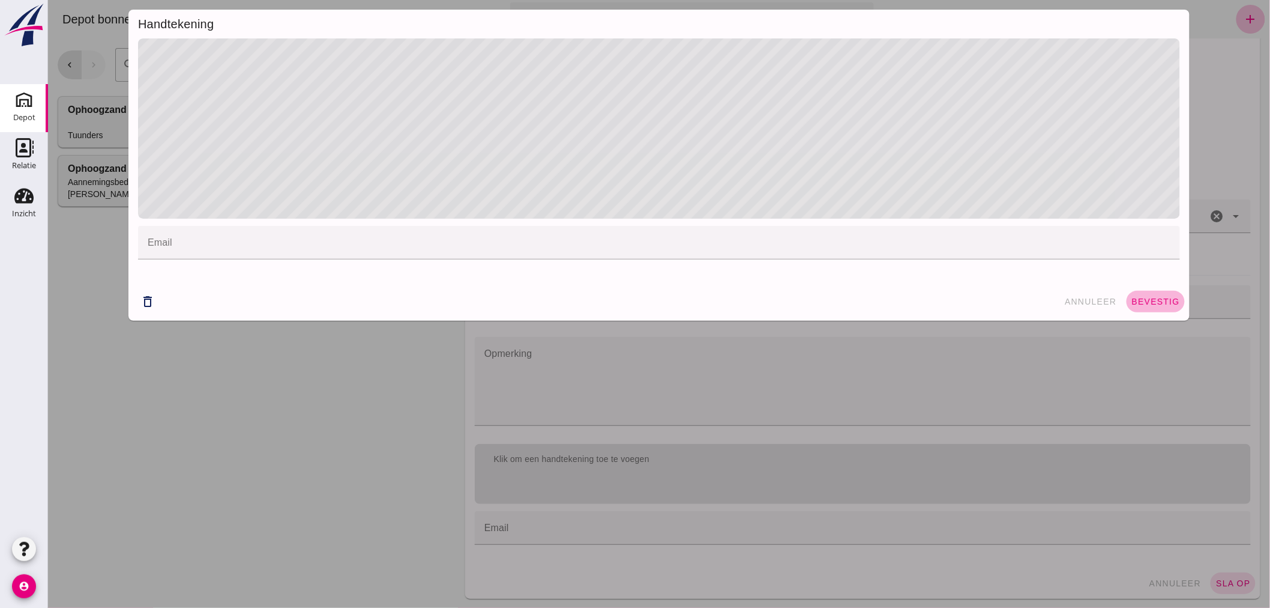
click span "bevestig"
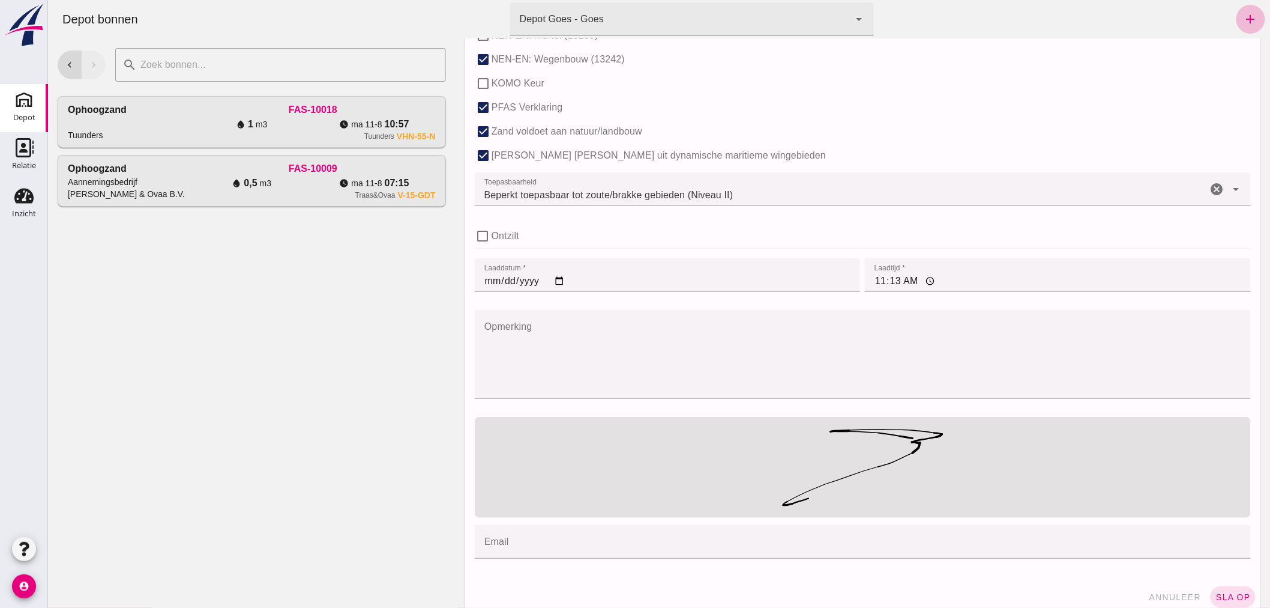
scroll to position [778, 0]
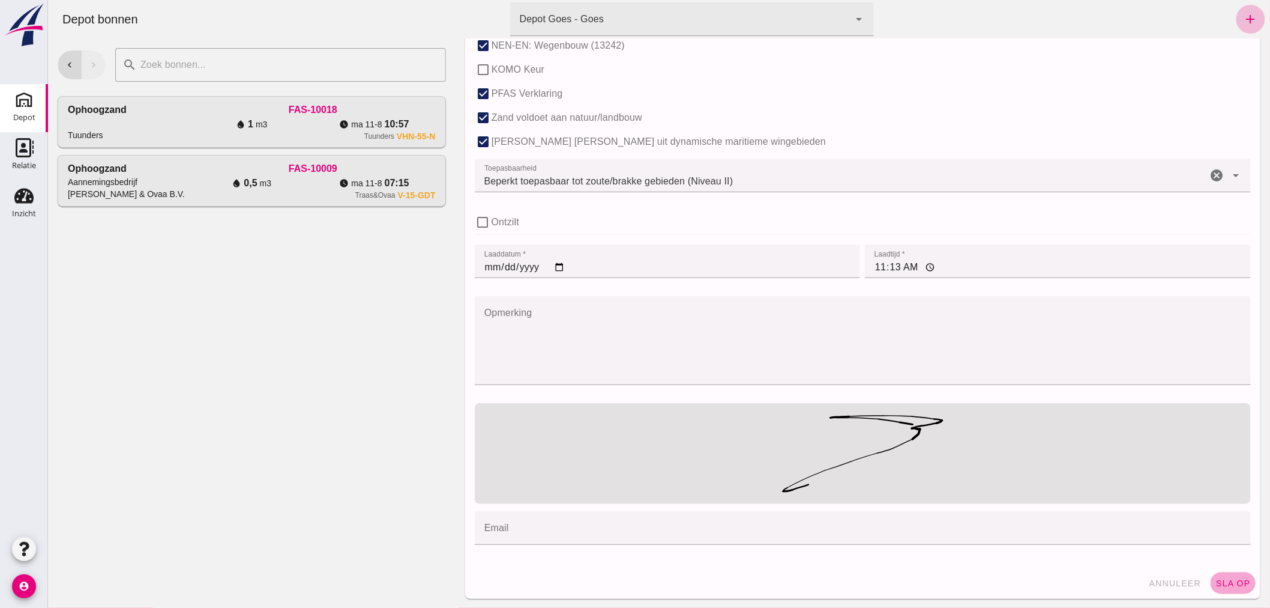
click span "sla op"
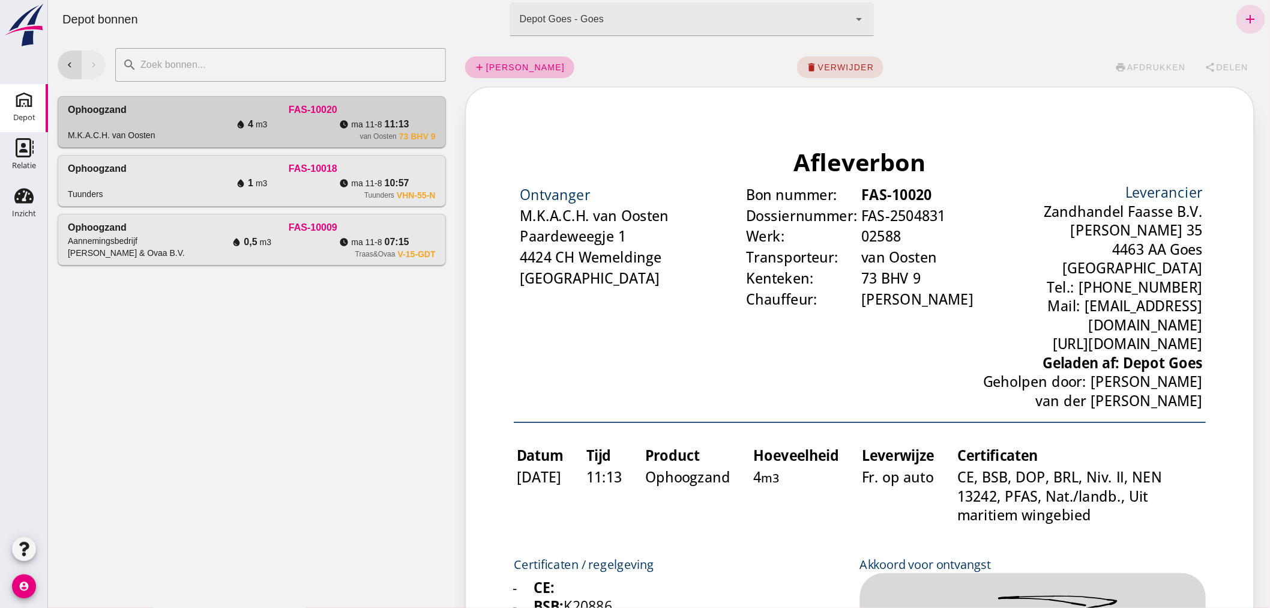
scroll to position [0, 0]
